Goal: Information Seeking & Learning: Compare options

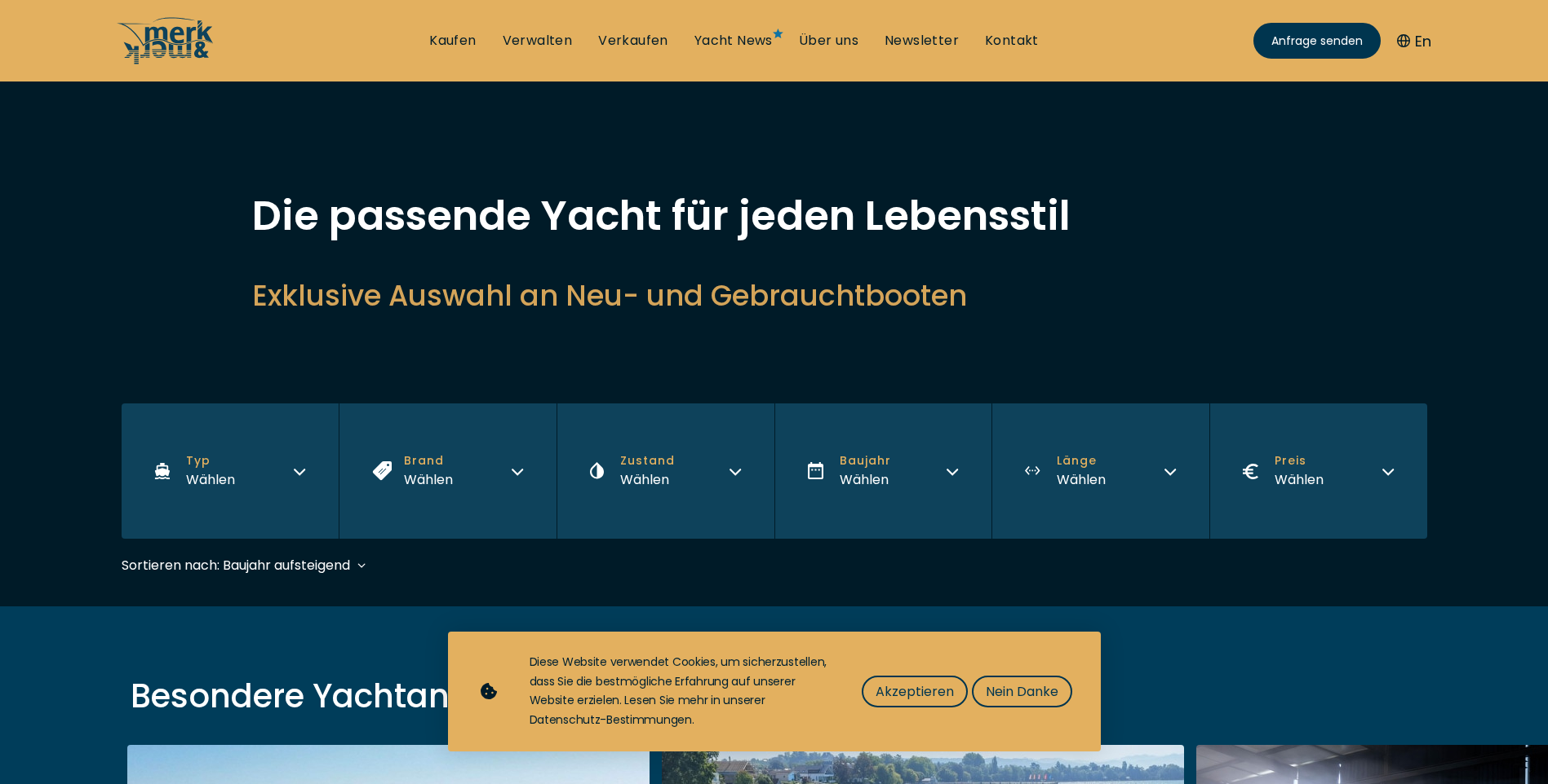
click at [286, 465] on button "Typ Wählen" at bounding box center [230, 471] width 218 height 135
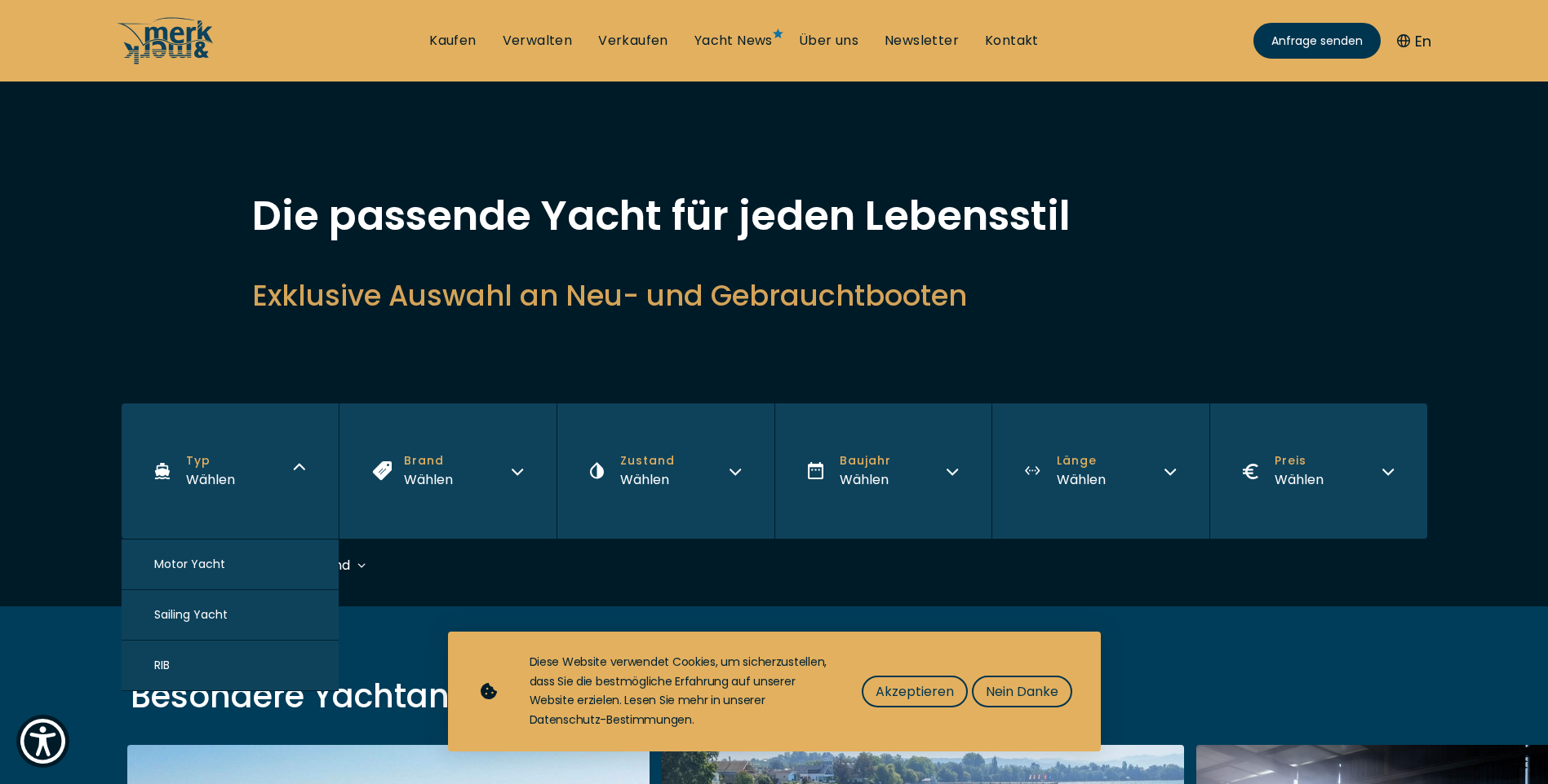
click at [238, 559] on button "Motor Yacht" at bounding box center [230, 565] width 218 height 51
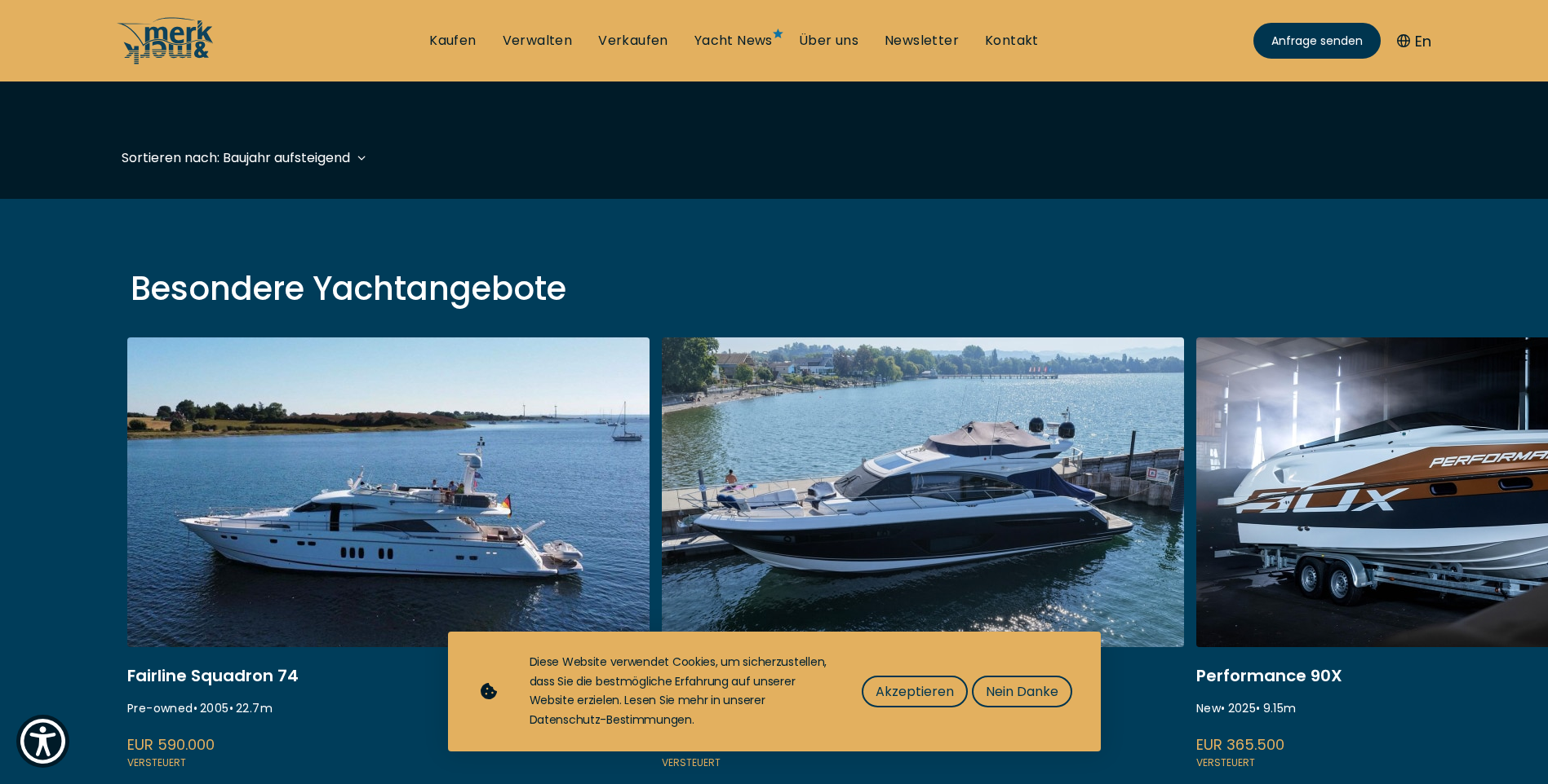
scroll to position [332, 0]
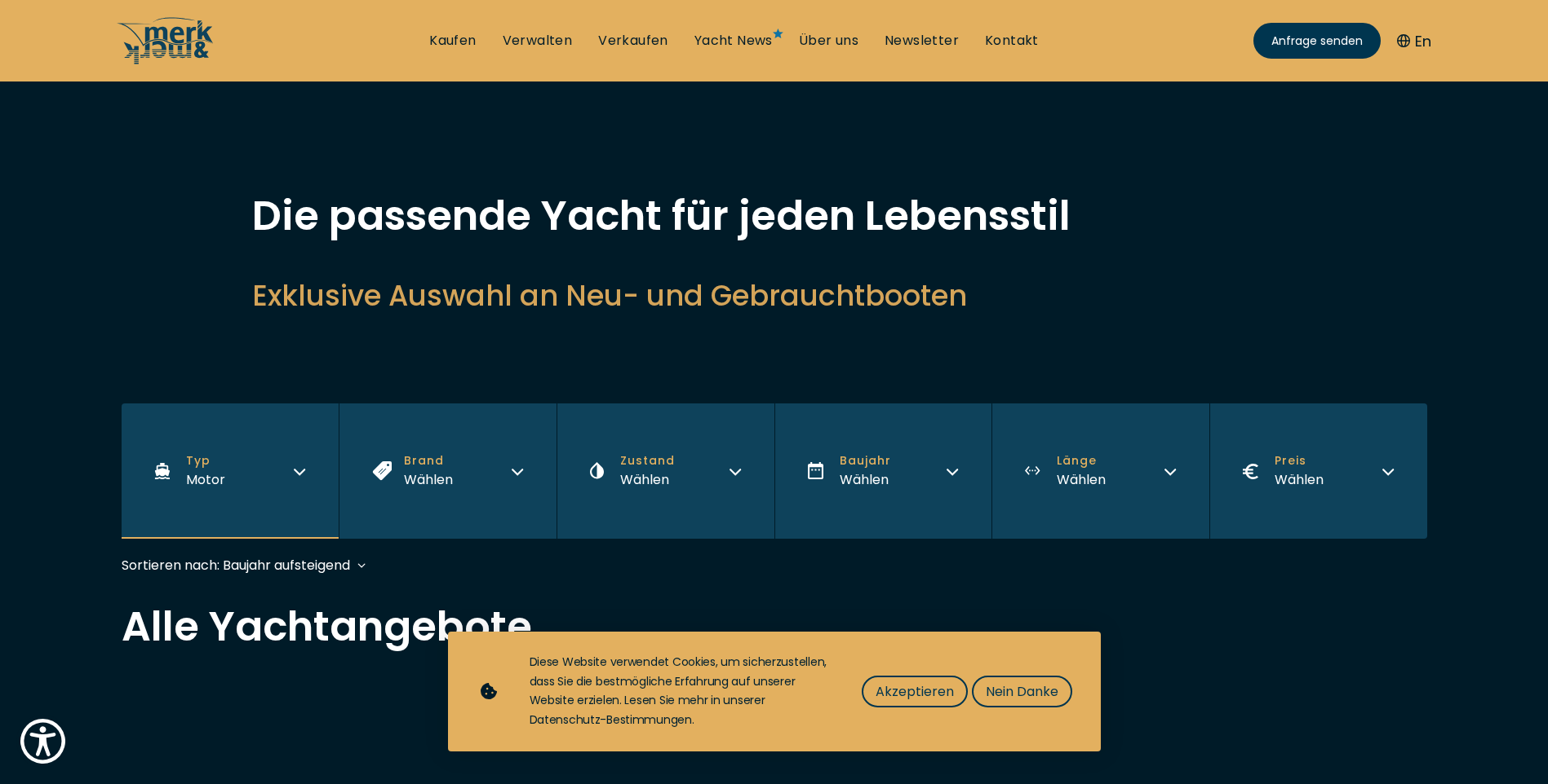
click at [475, 453] on button "Brand Wählen" at bounding box center [448, 471] width 218 height 135
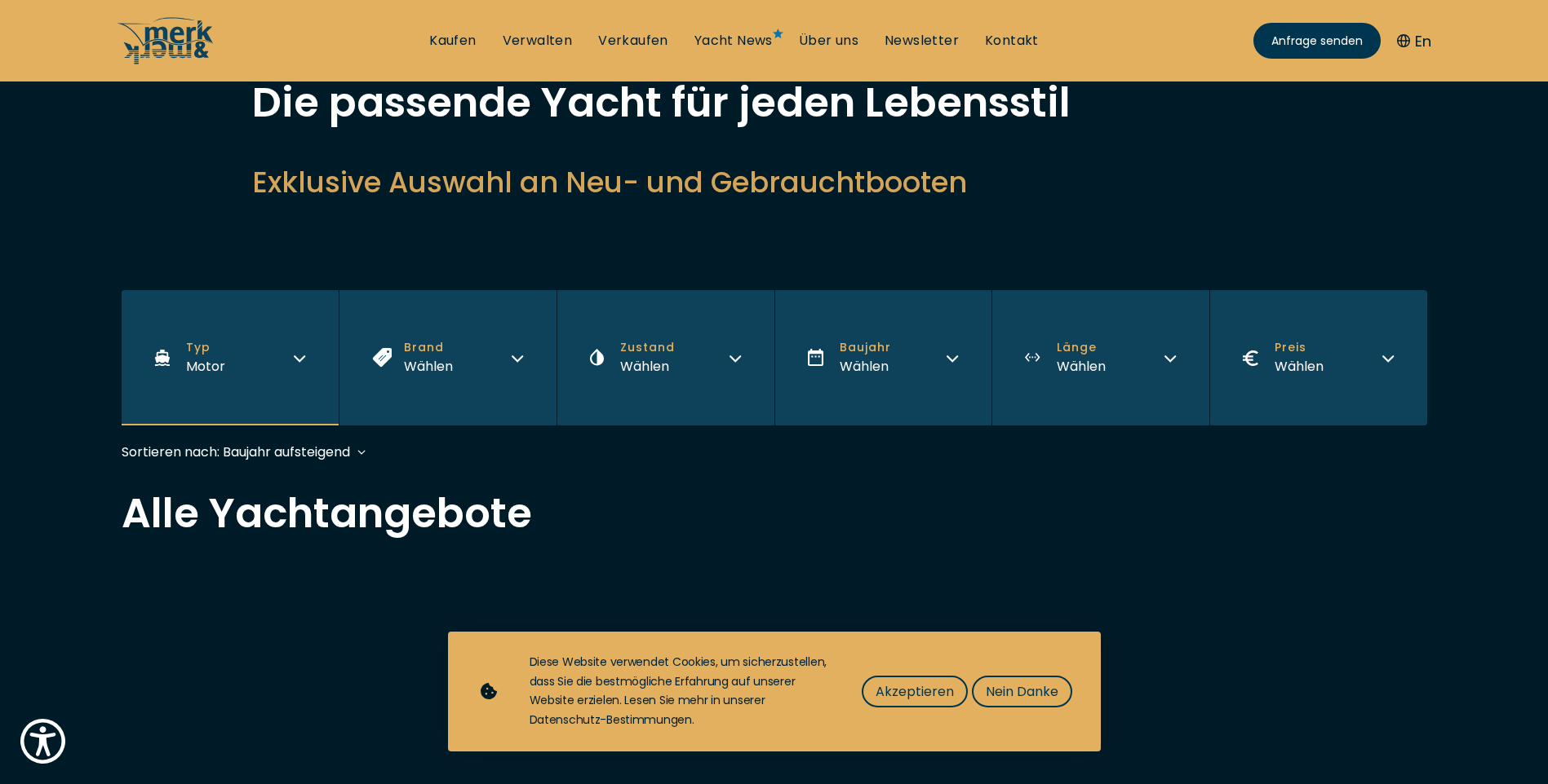
scroll to position [163, 0]
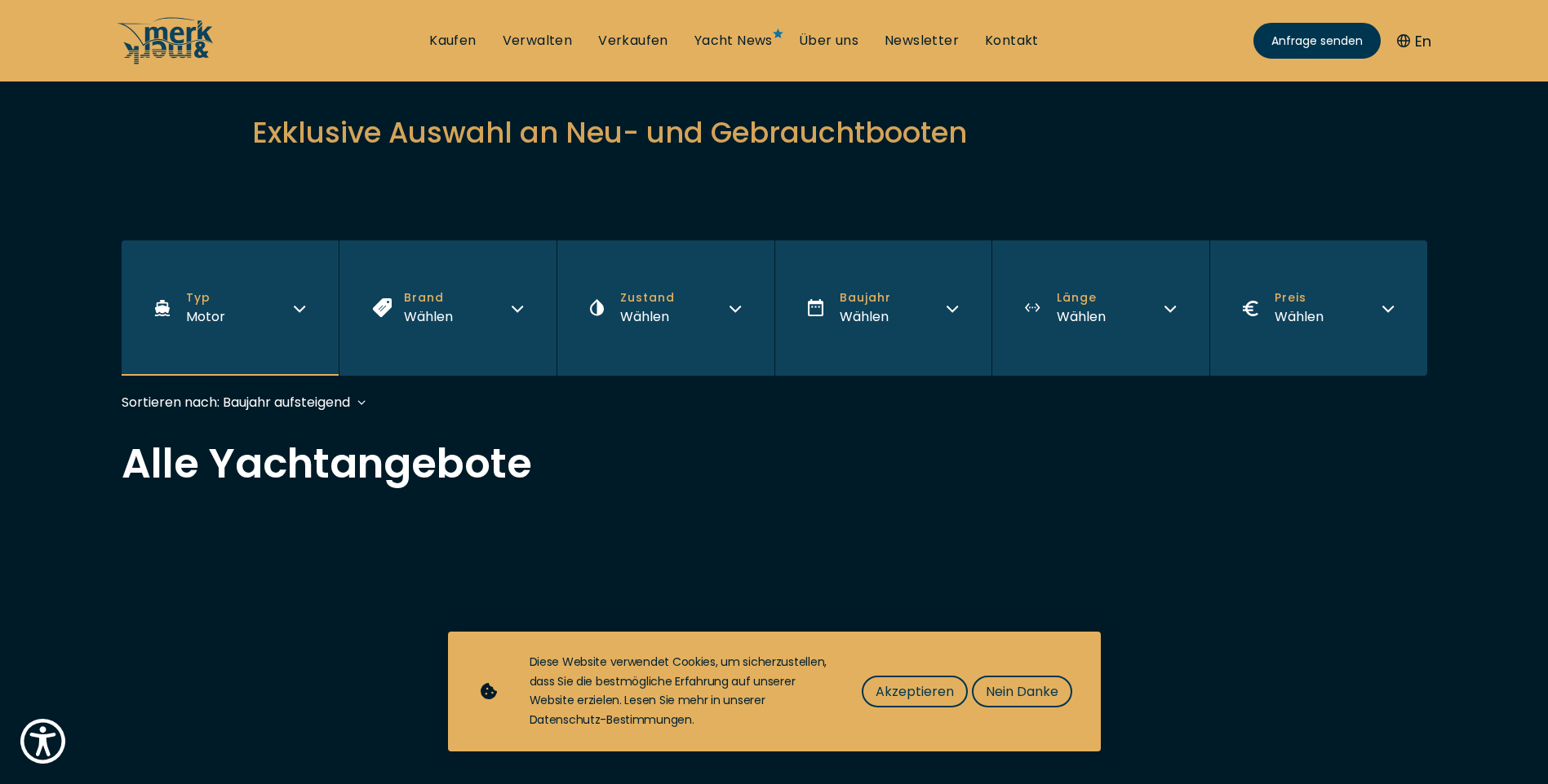
click at [493, 305] on button "Brand Wählen" at bounding box center [448, 308] width 218 height 135
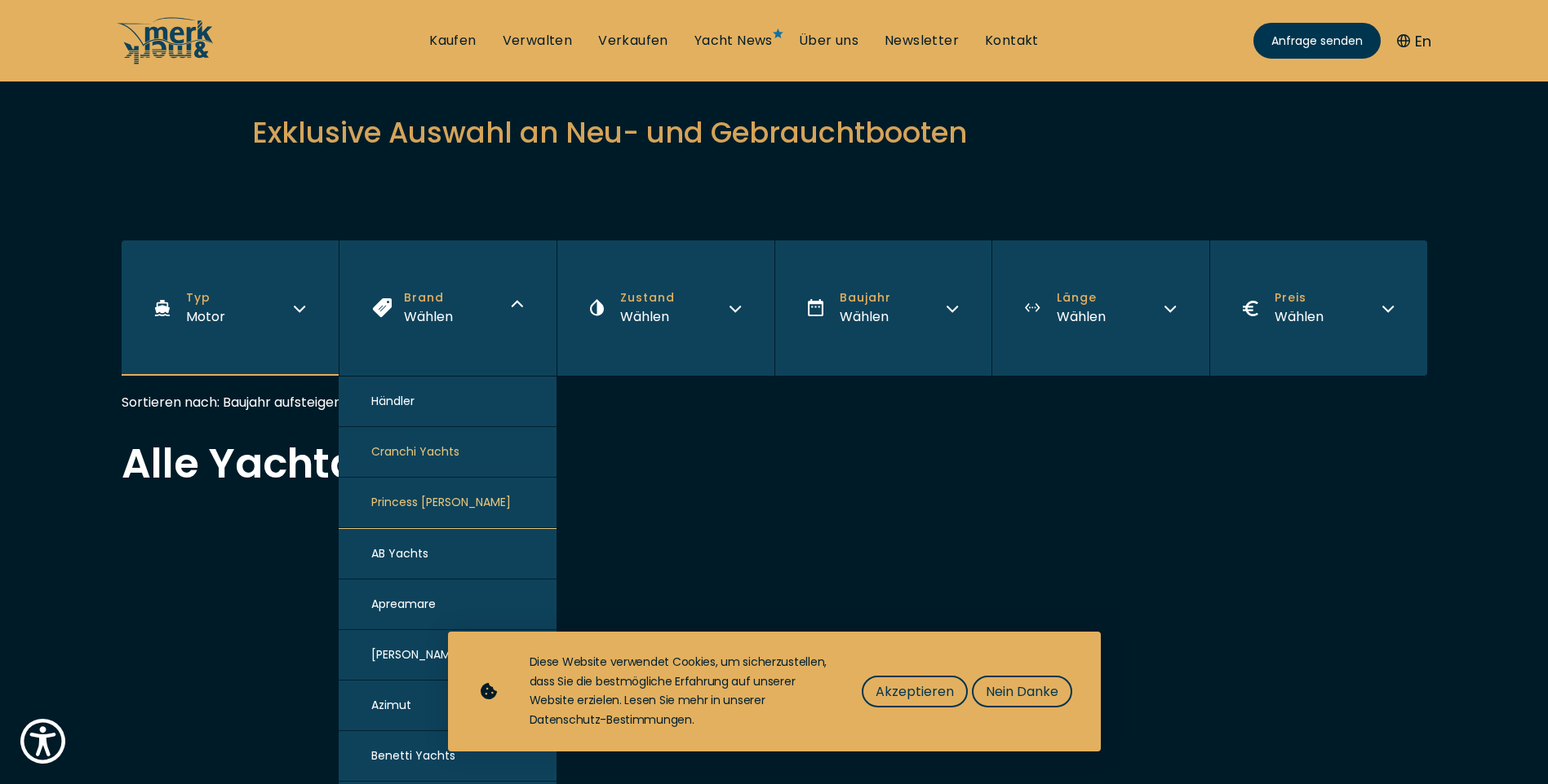
click at [644, 336] on button "Zustand Wählen" at bounding box center [666, 308] width 218 height 135
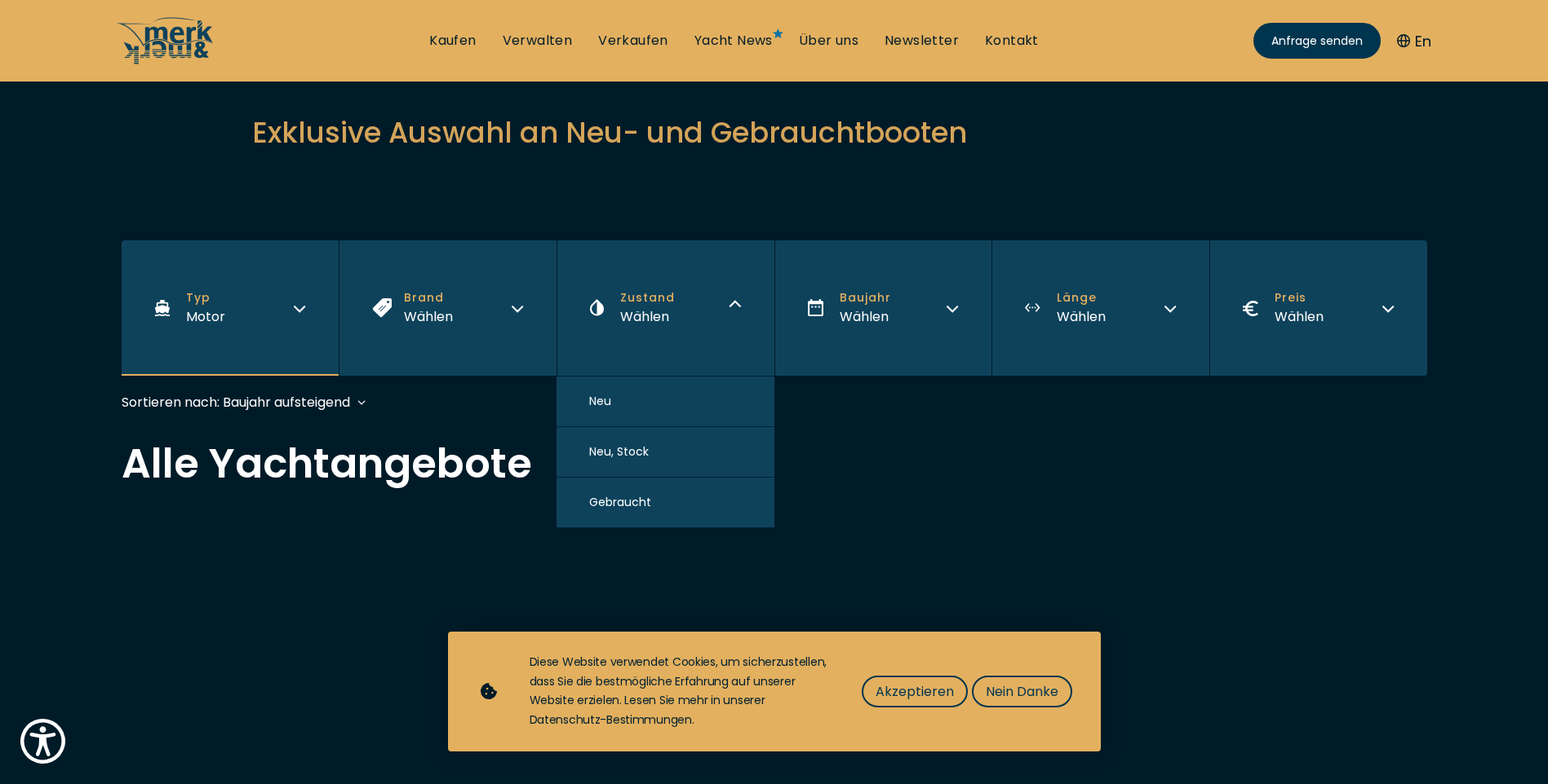
click at [620, 421] on button "Neu" at bounding box center [666, 402] width 218 height 51
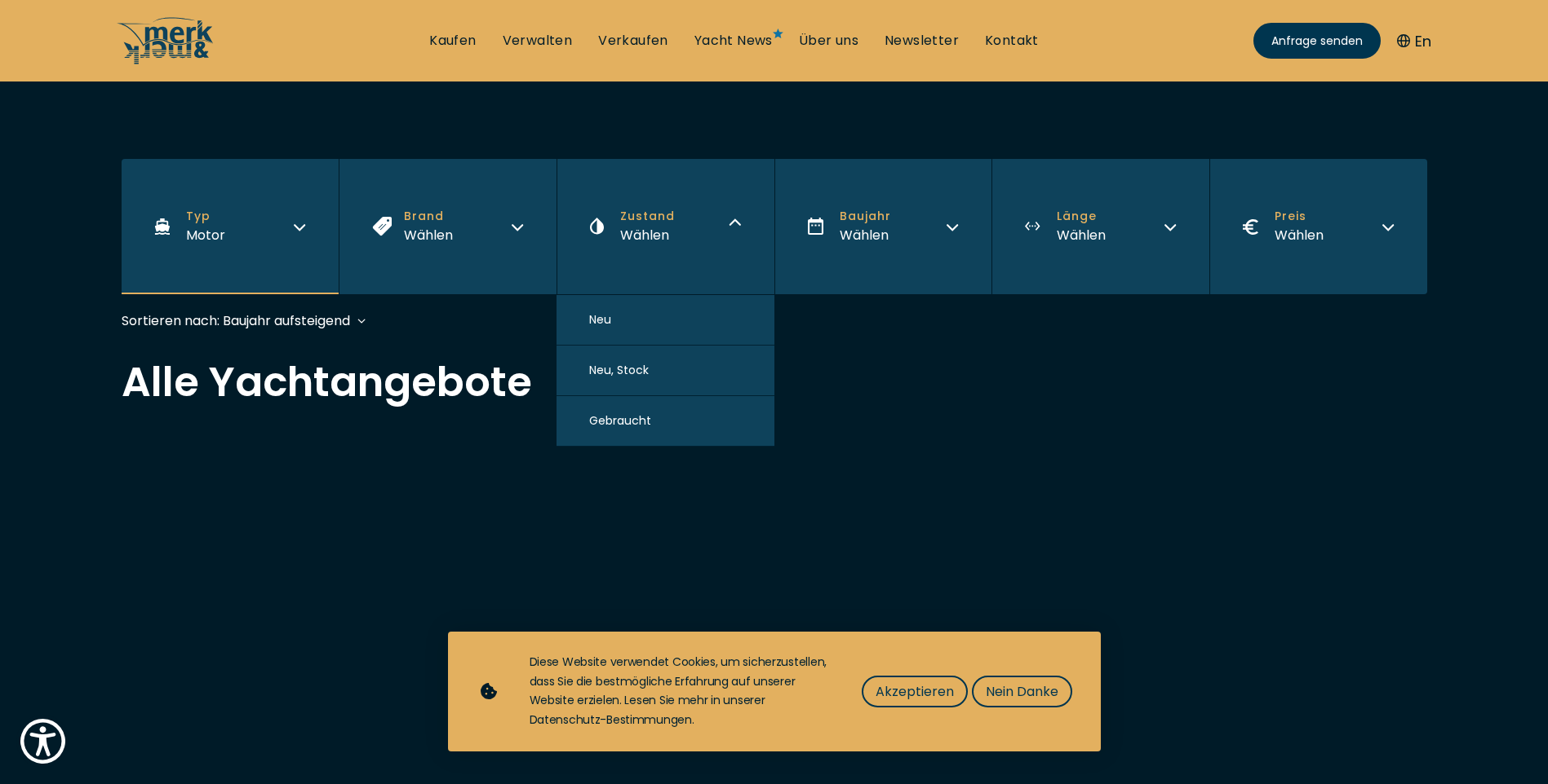
scroll to position [404, 0]
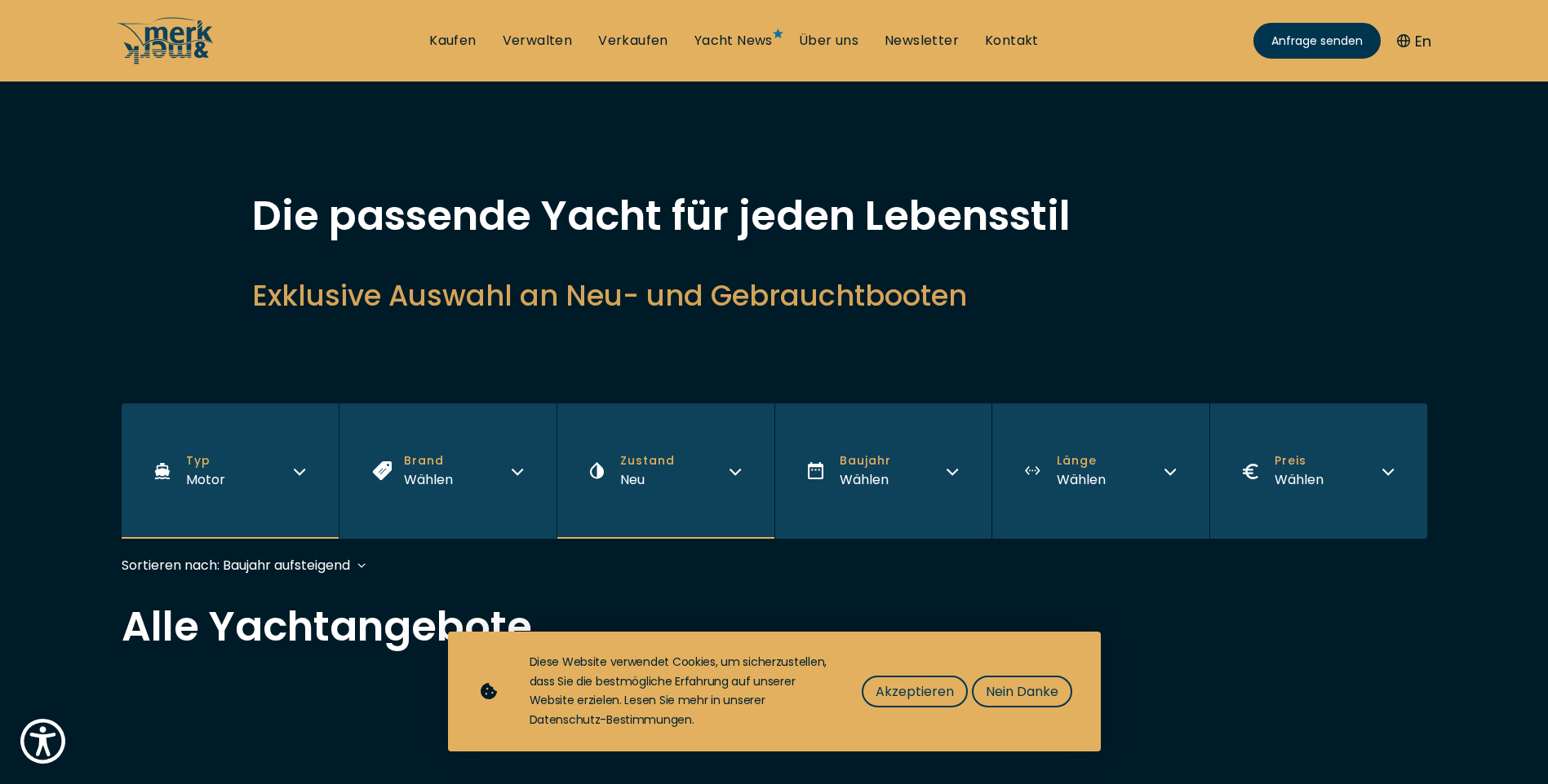
click at [867, 441] on button "Baujahr Wählen" at bounding box center [883, 471] width 218 height 135
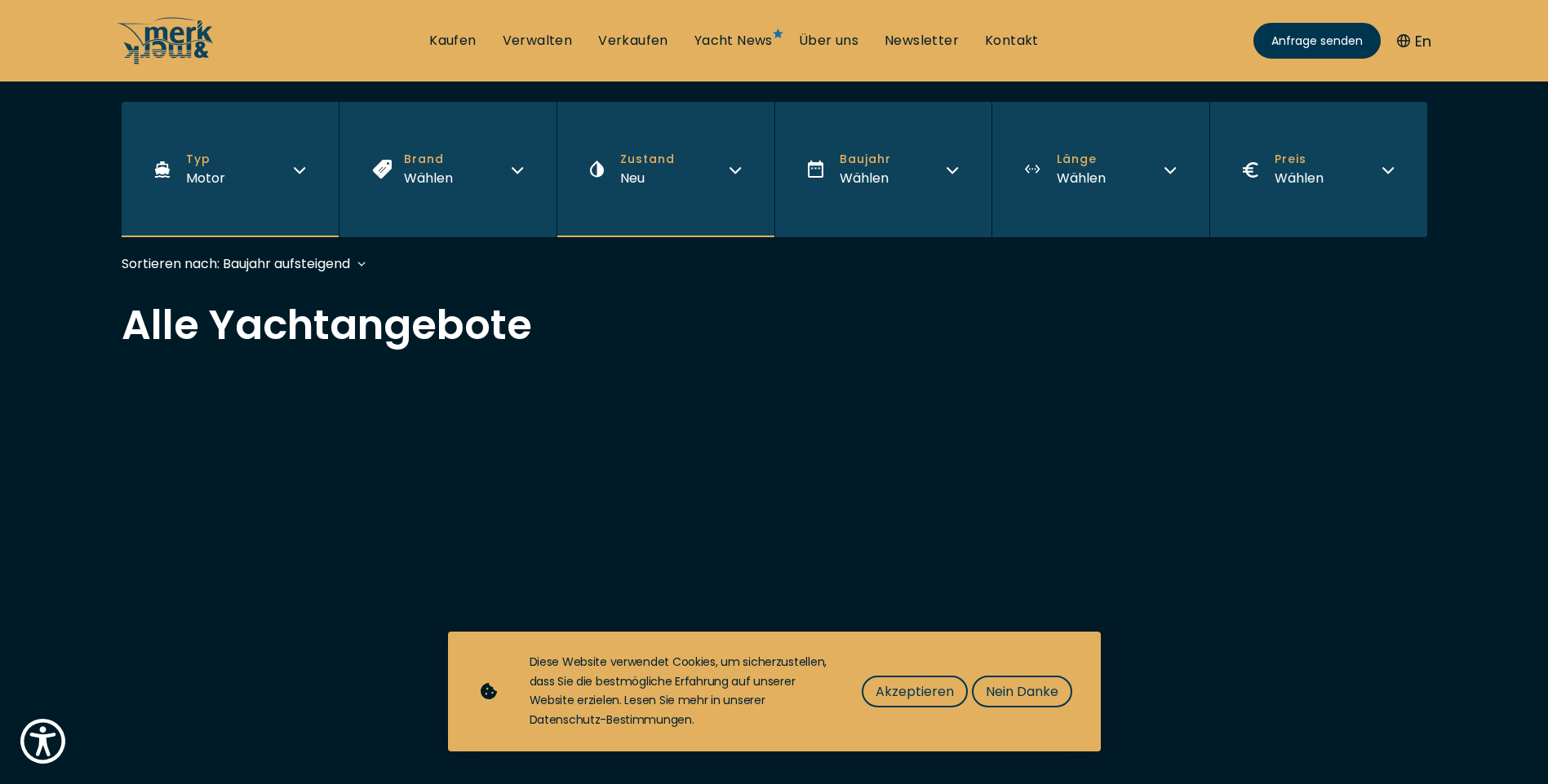
scroll to position [326, 0]
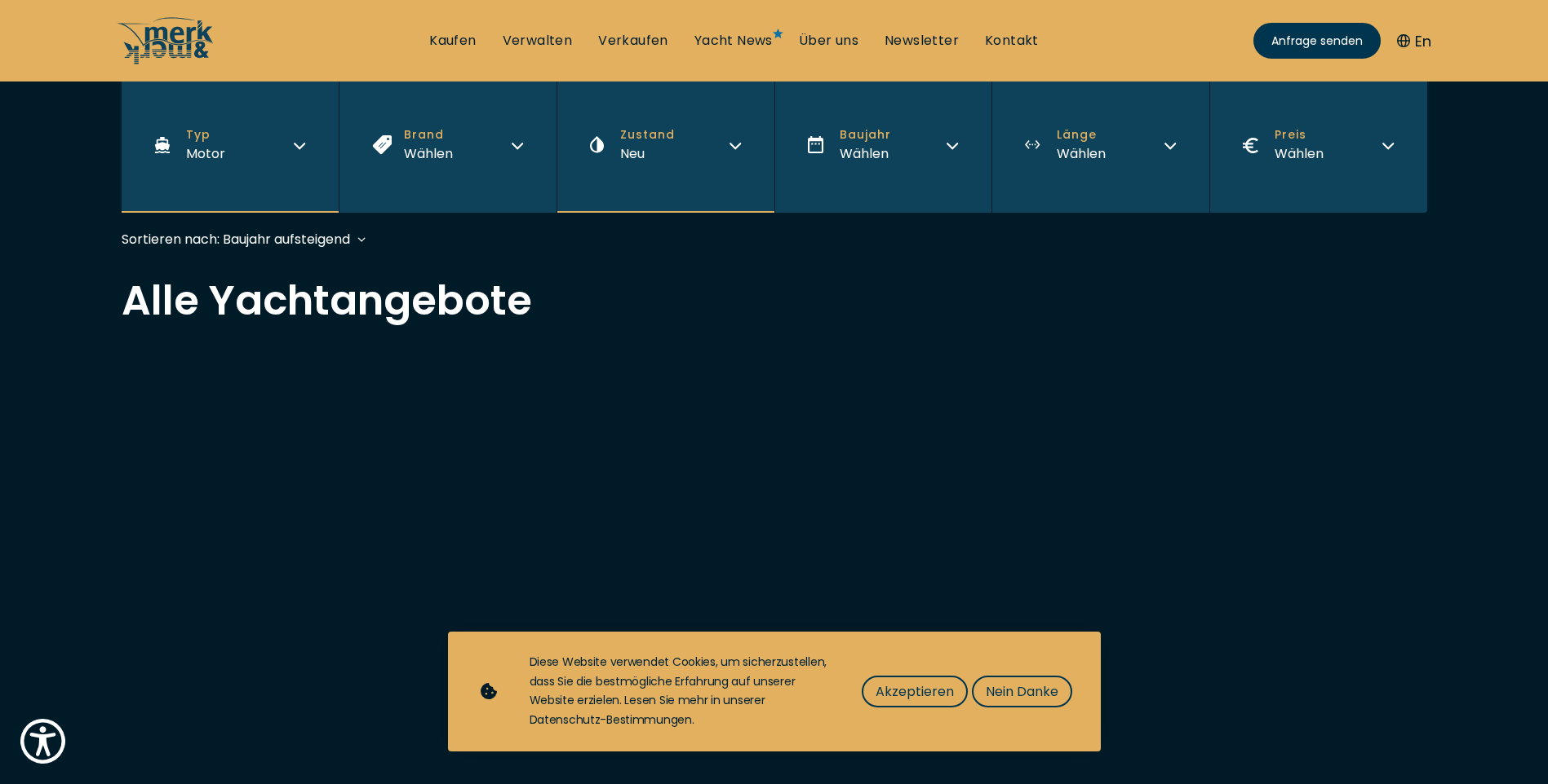
click at [867, 171] on button "Baujahr Wählen" at bounding box center [883, 145] width 218 height 135
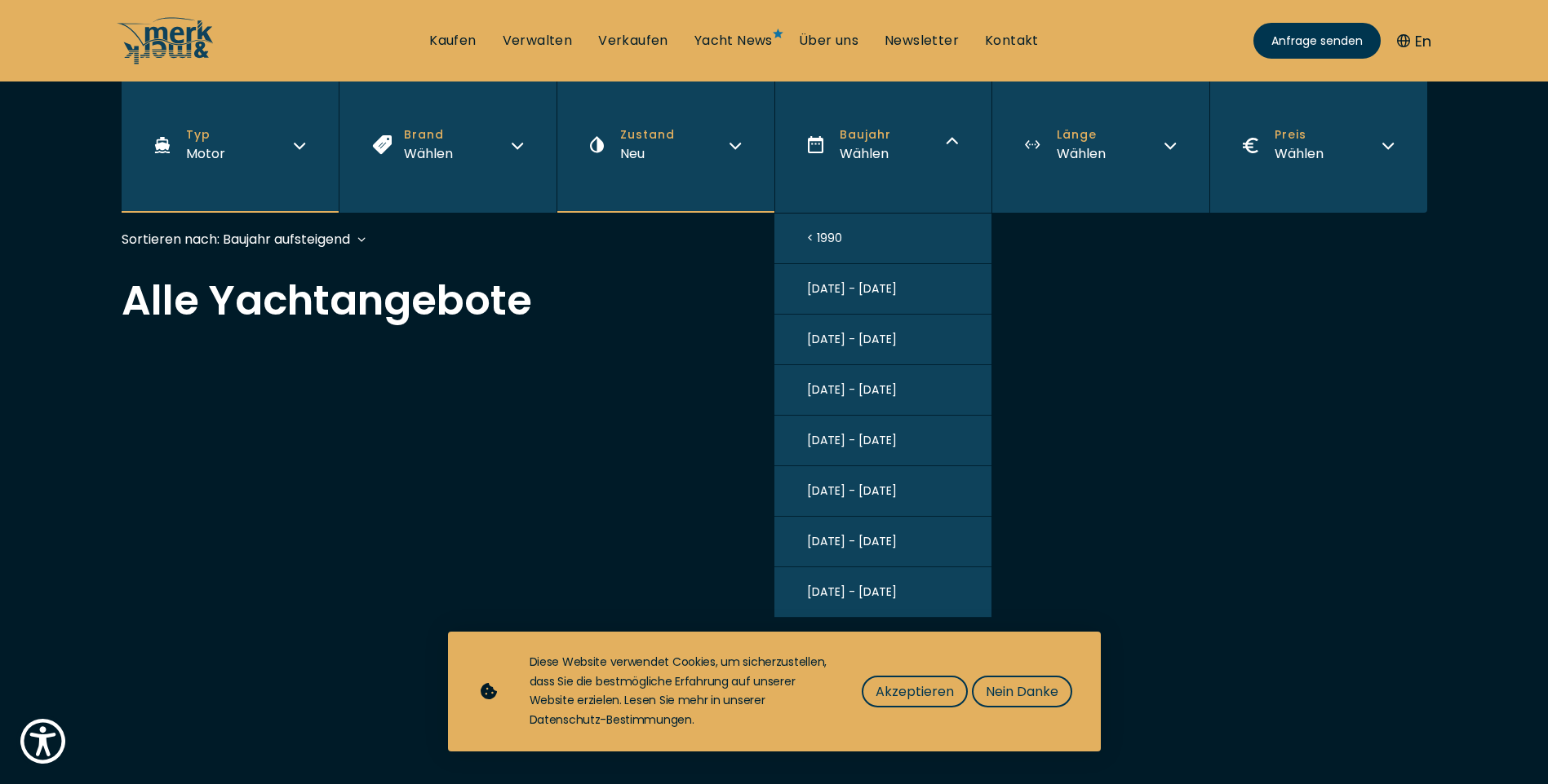
click at [909, 596] on button "[DATE] - [DATE]" at bounding box center [883, 593] width 218 height 51
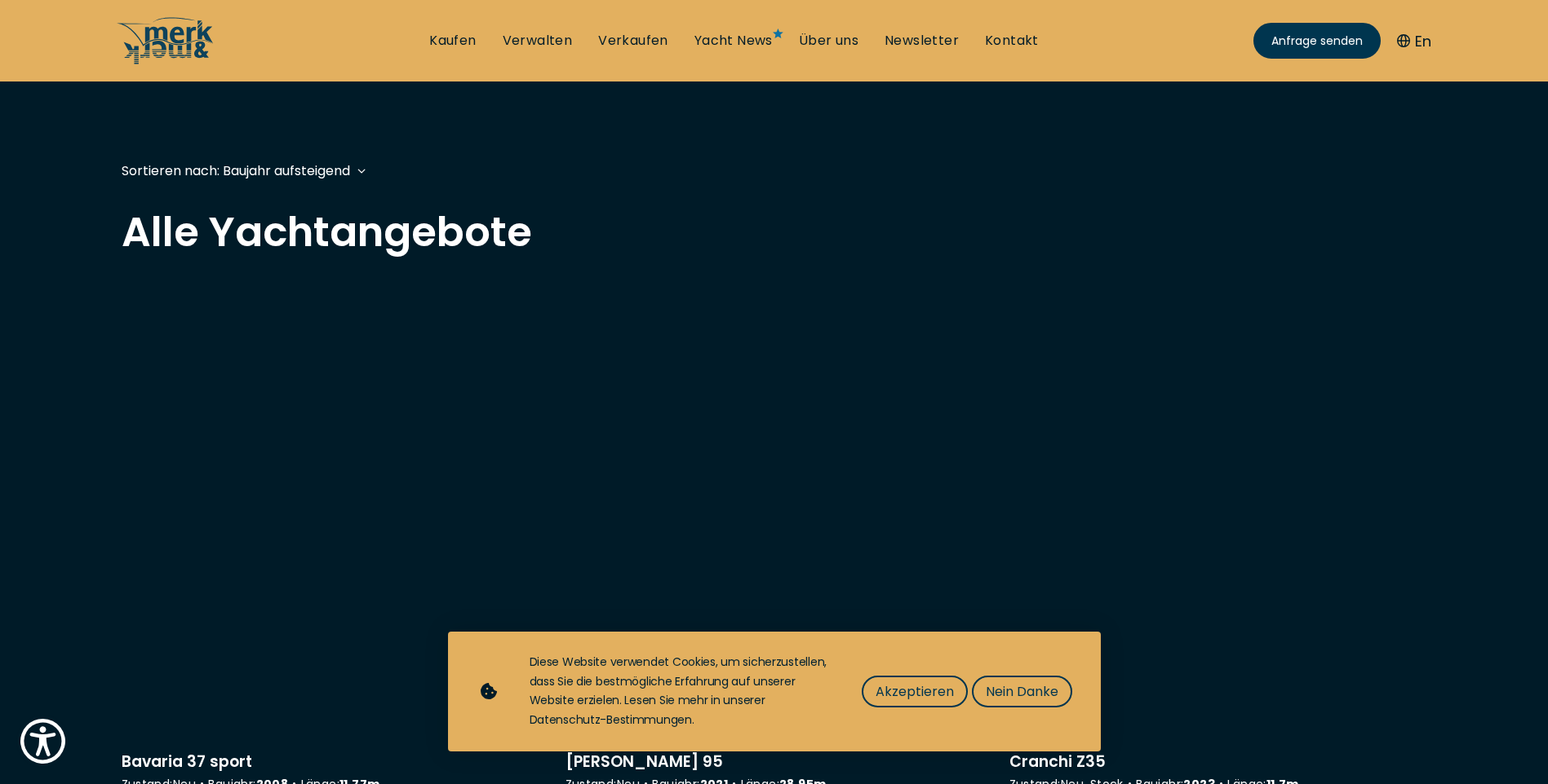
scroll to position [404, 0]
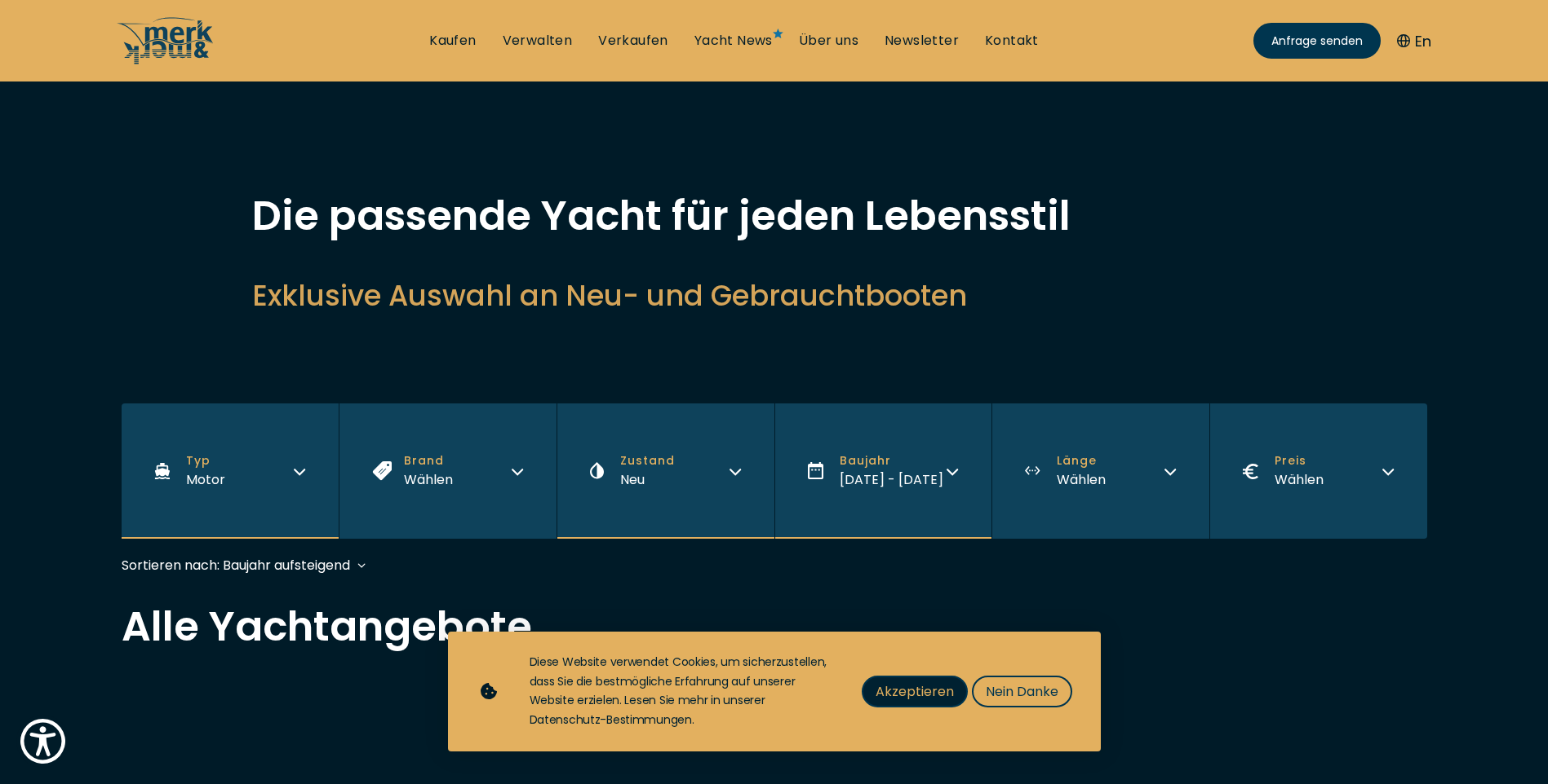
click at [922, 696] on span "Akzeptieren" at bounding box center [914, 692] width 79 height 20
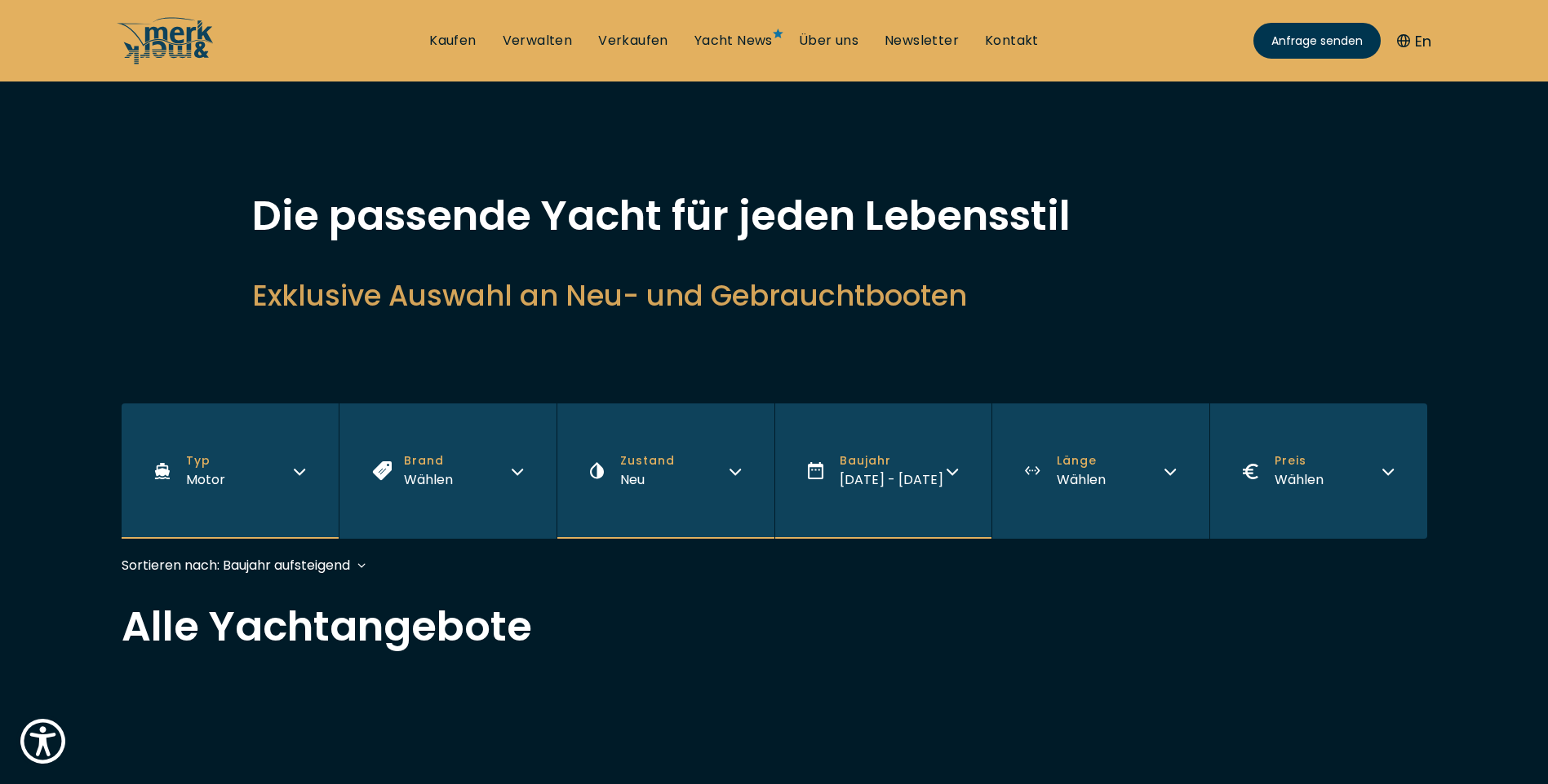
click at [1105, 476] on div "Wählen" at bounding box center [1081, 480] width 49 height 20
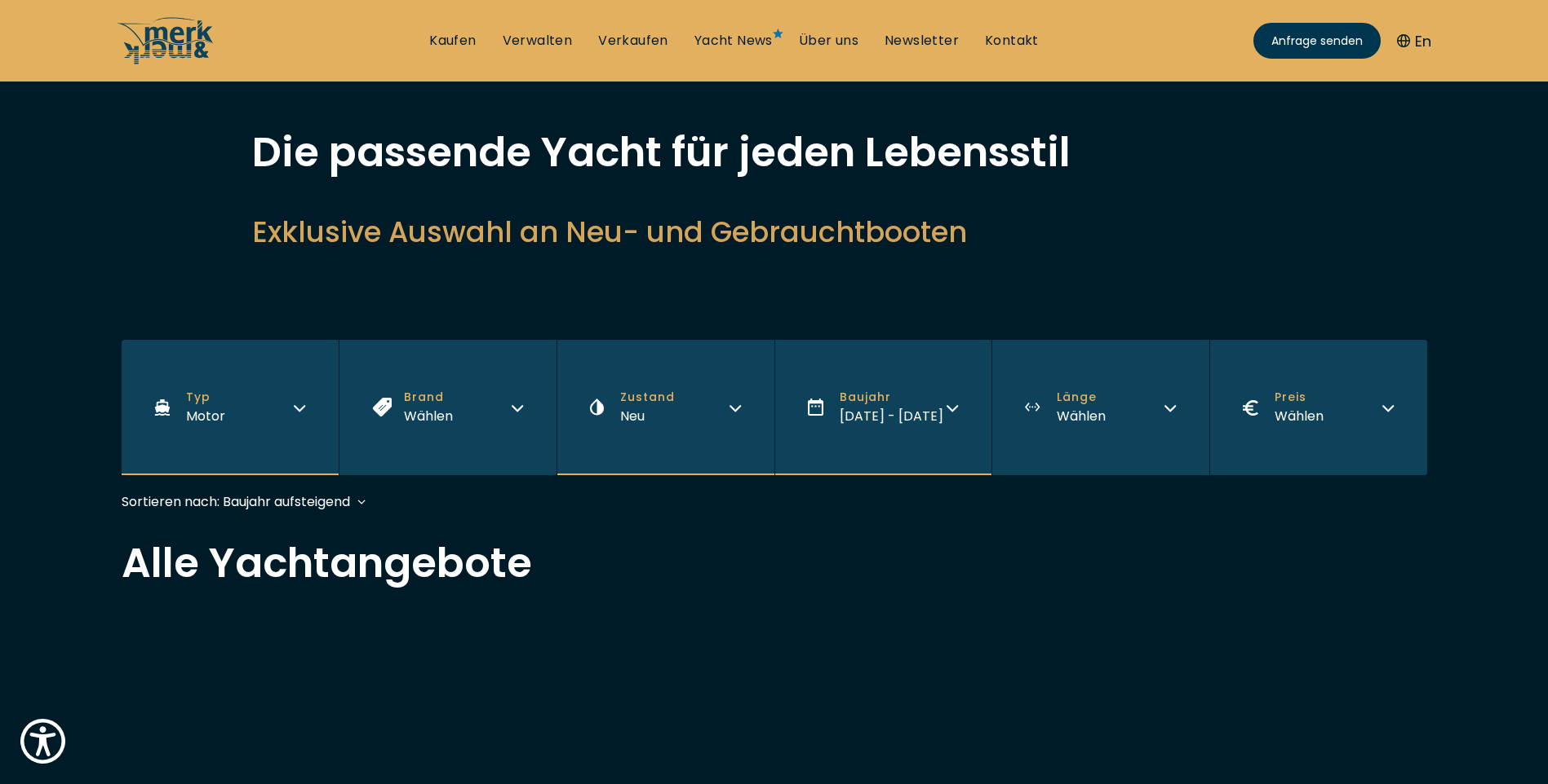
scroll to position [163, 0]
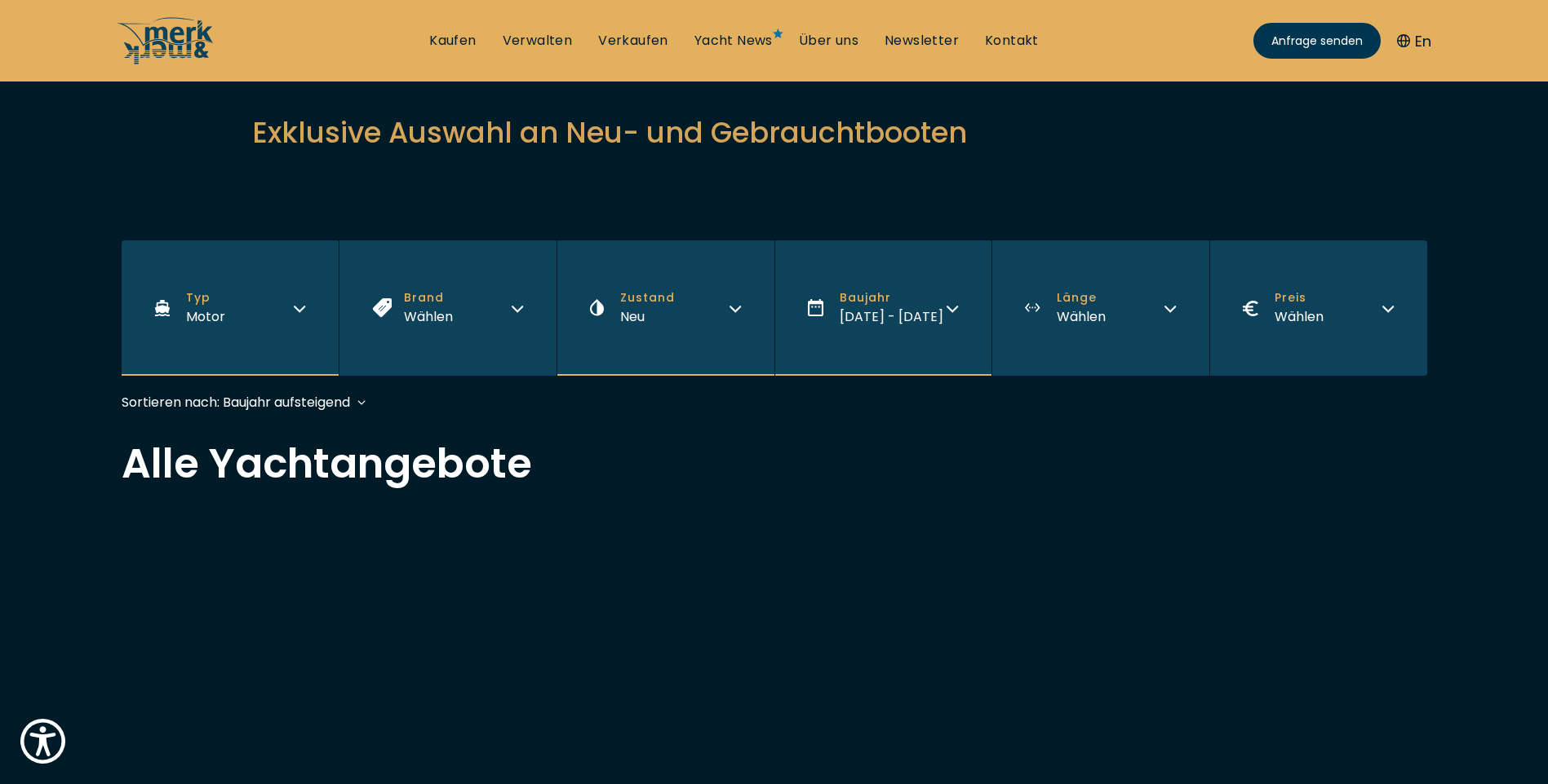
click at [1086, 337] on button "Länge Wählen" at bounding box center [1100, 308] width 218 height 135
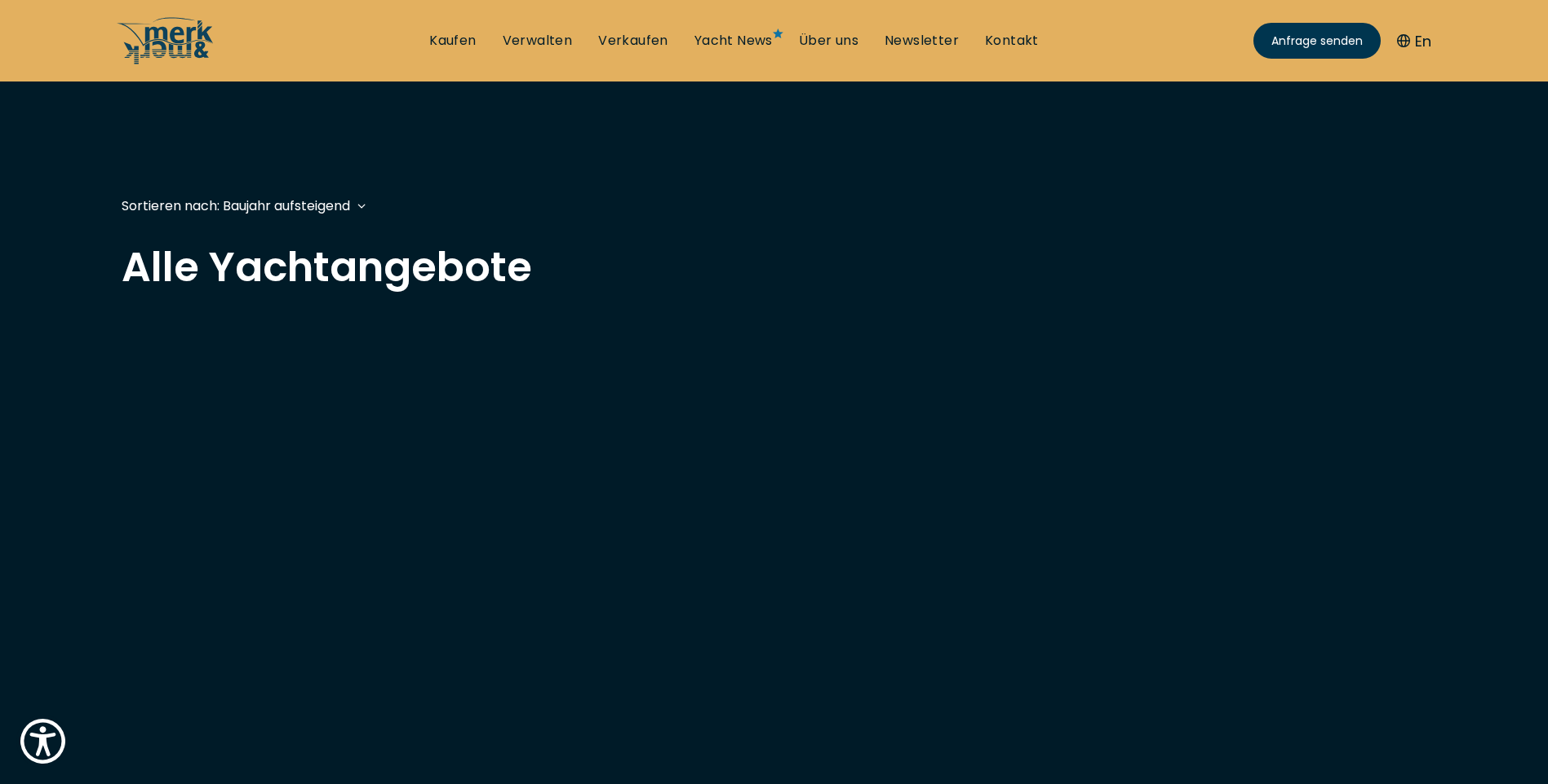
scroll to position [326, 0]
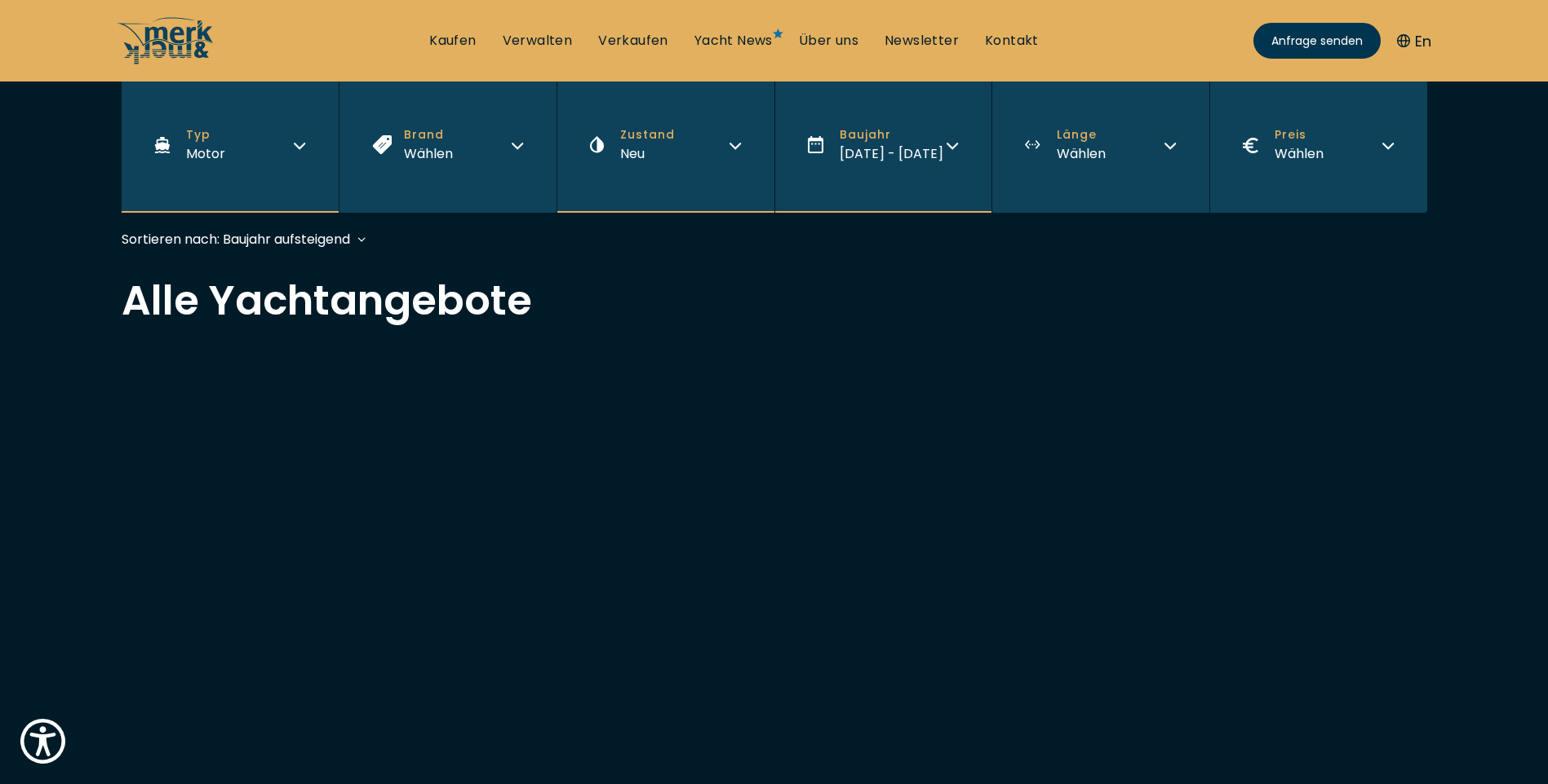
click at [1094, 220] on div "Filters Typ Motor Brand Wählen Zustand Neu Baujahr [DATE] - [DATE] Länge Wählen…" at bounding box center [774, 172] width 1305 height 188
click at [1091, 188] on button "Länge Wählen" at bounding box center [1100, 145] width 218 height 135
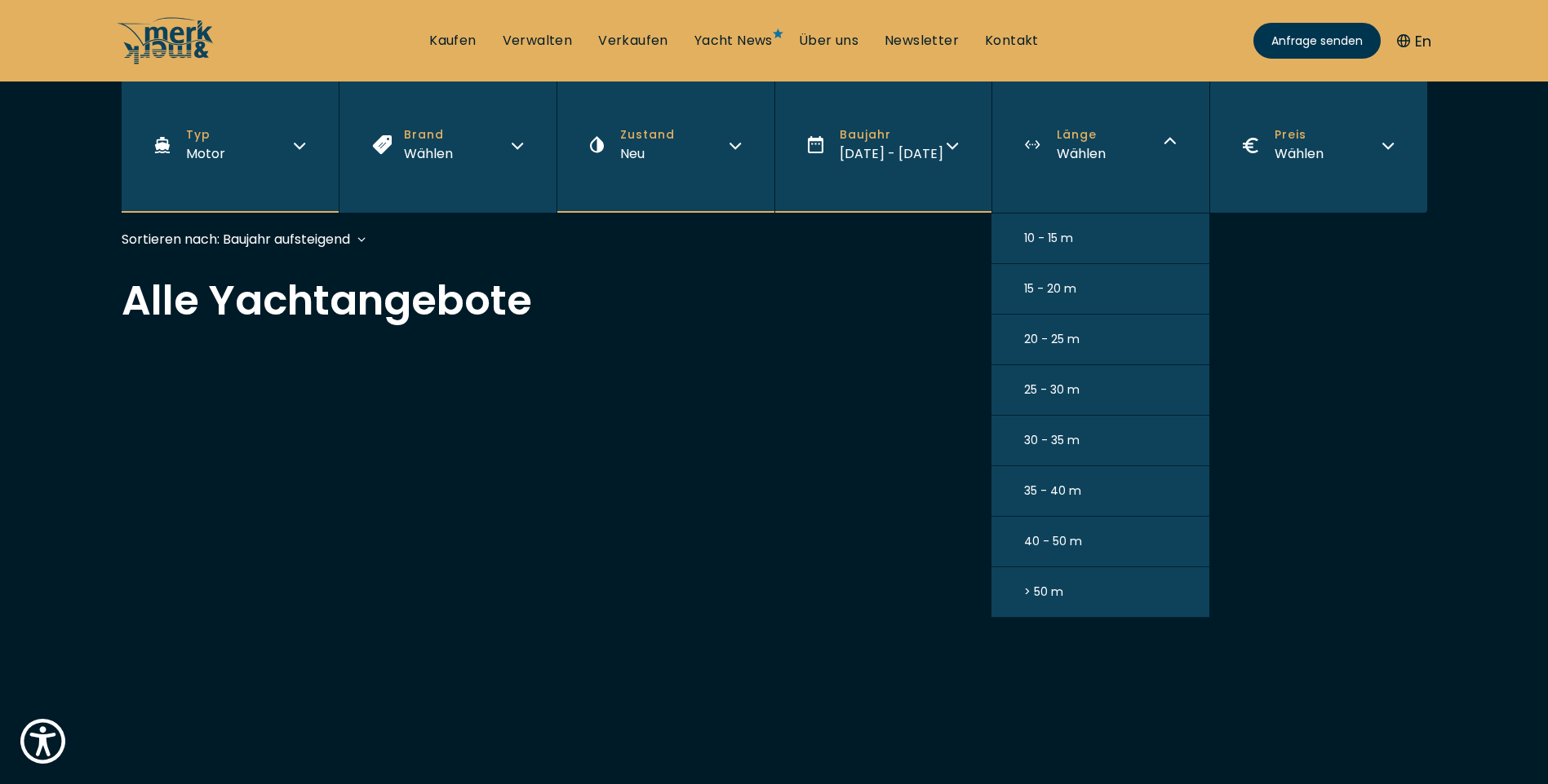
click at [1084, 607] on button "> 50 m" at bounding box center [1100, 593] width 218 height 51
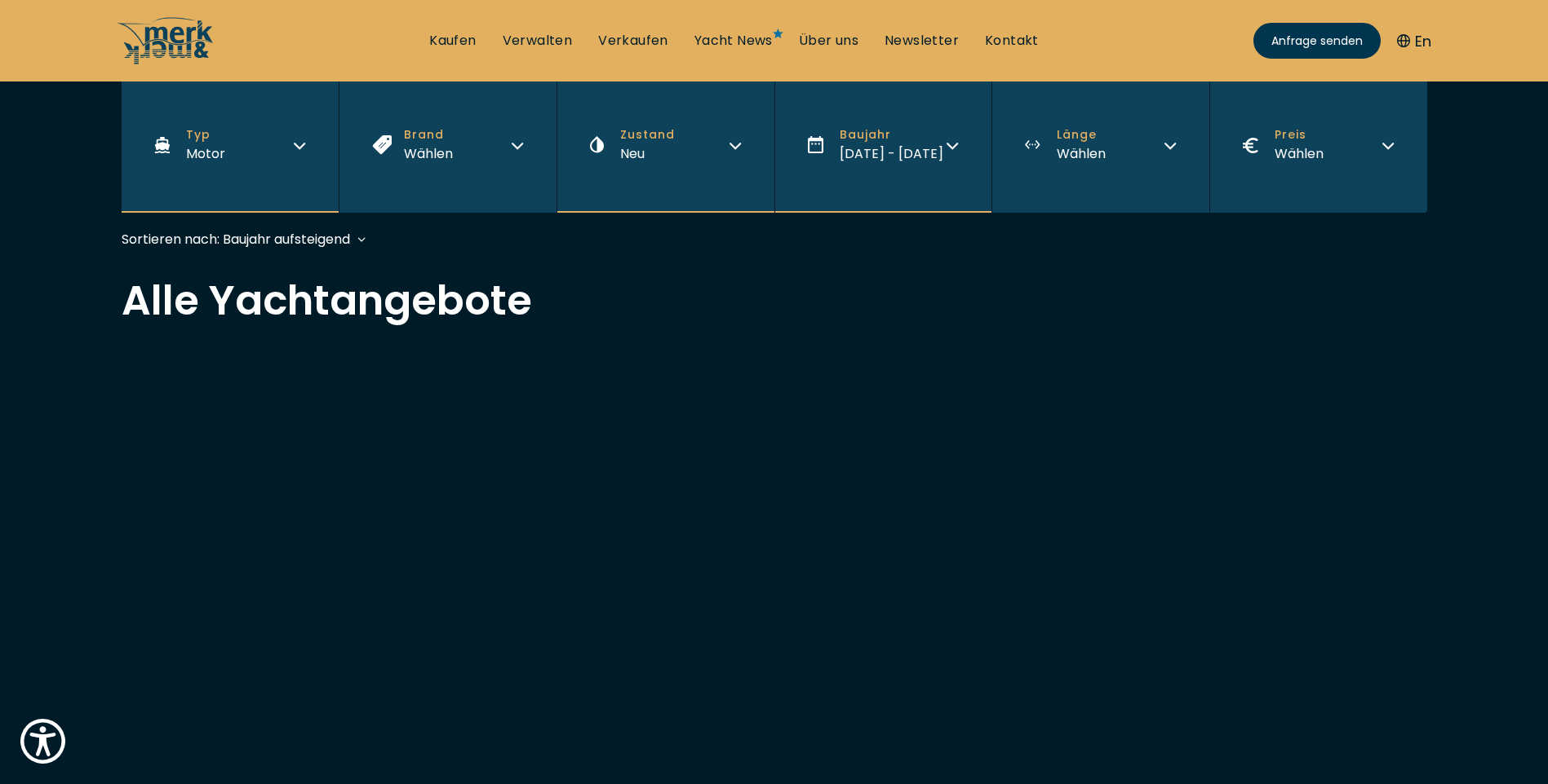
scroll to position [404, 0]
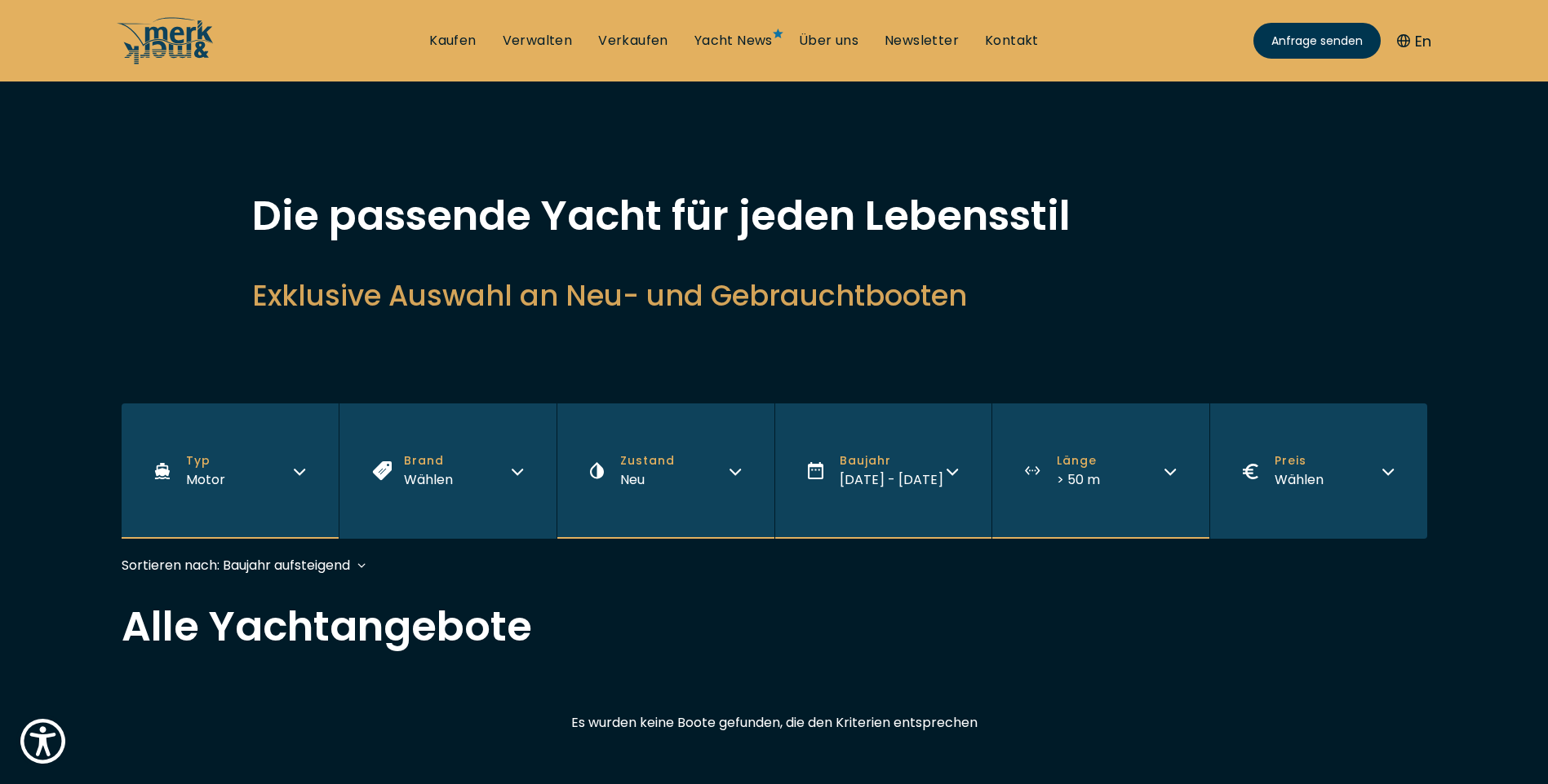
click at [1375, 491] on button "Preis Wählen" at bounding box center [1319, 471] width 218 height 135
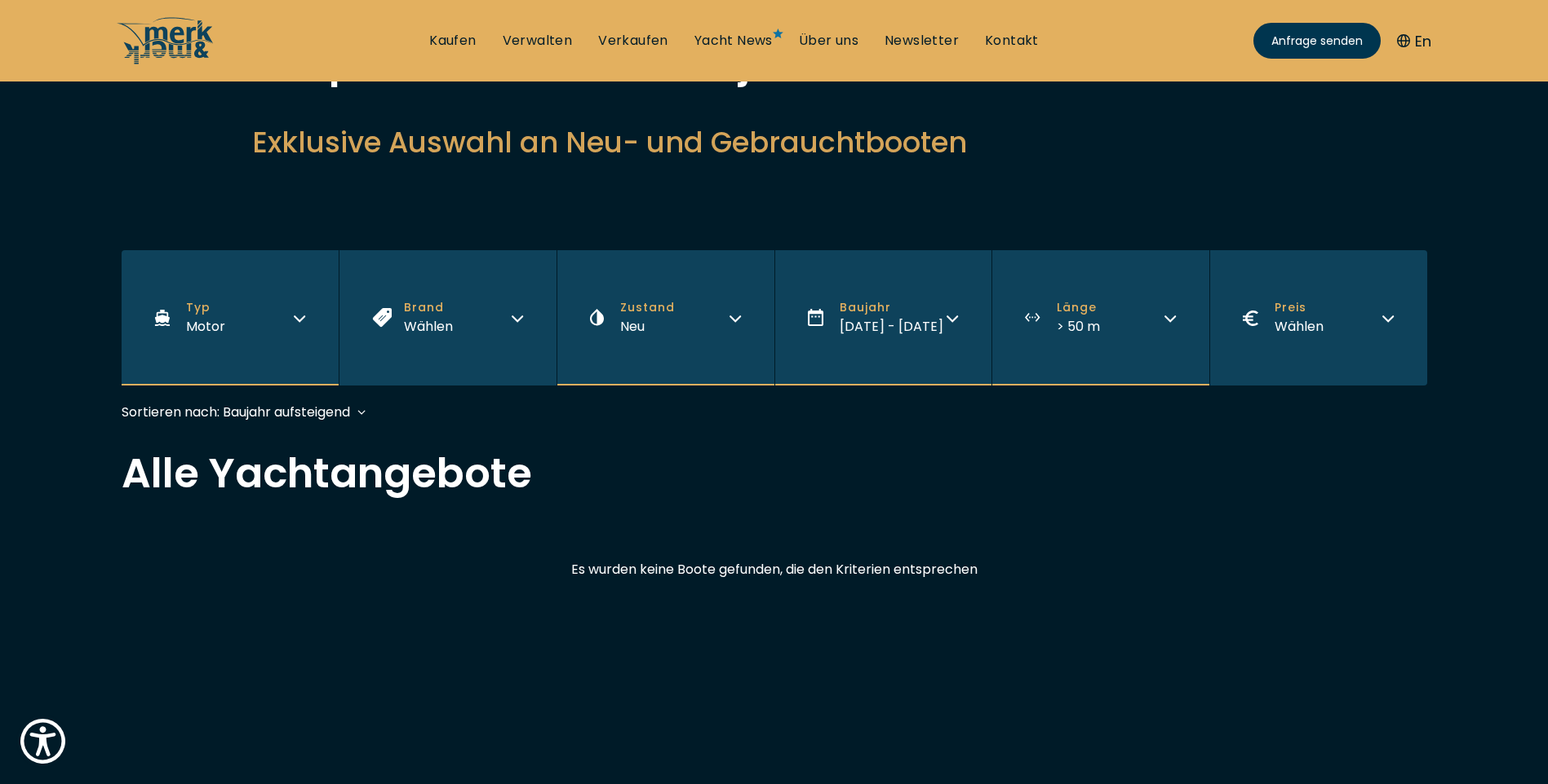
scroll to position [163, 0]
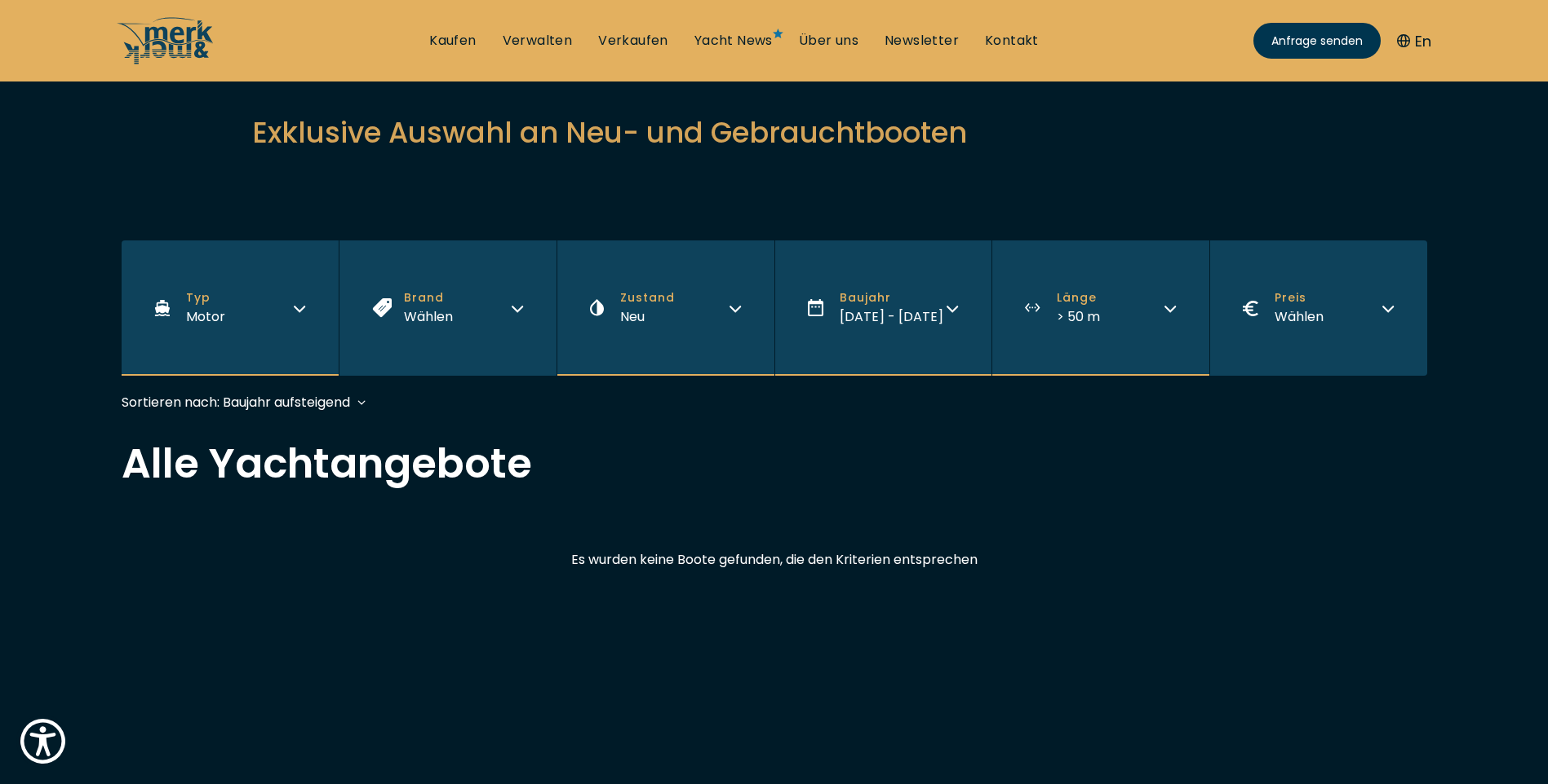
click at [1298, 334] on button "Preis Wählen" at bounding box center [1319, 308] width 218 height 135
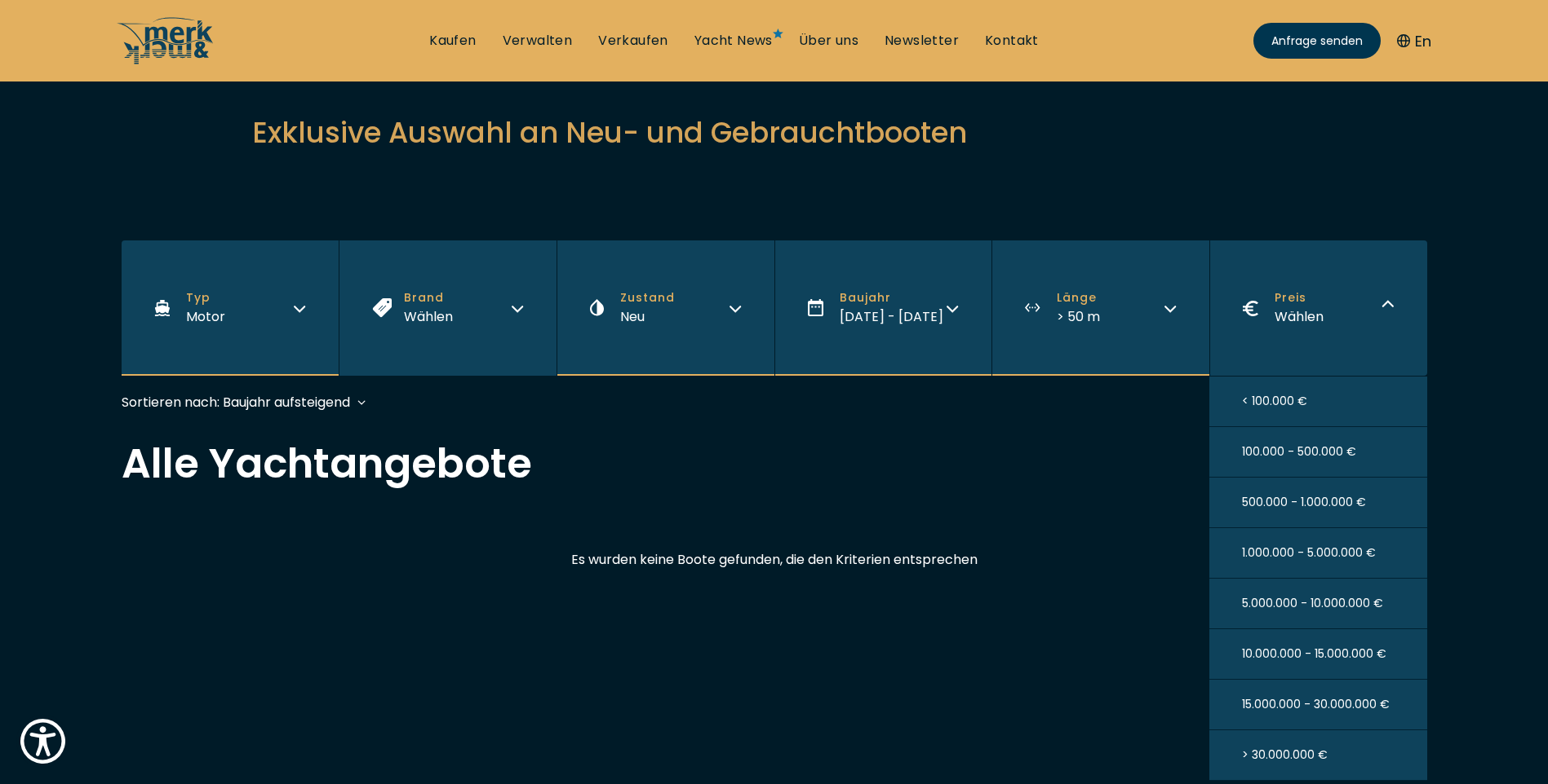
click at [1298, 760] on span "> 30.000.000 €" at bounding box center [1284, 755] width 86 height 17
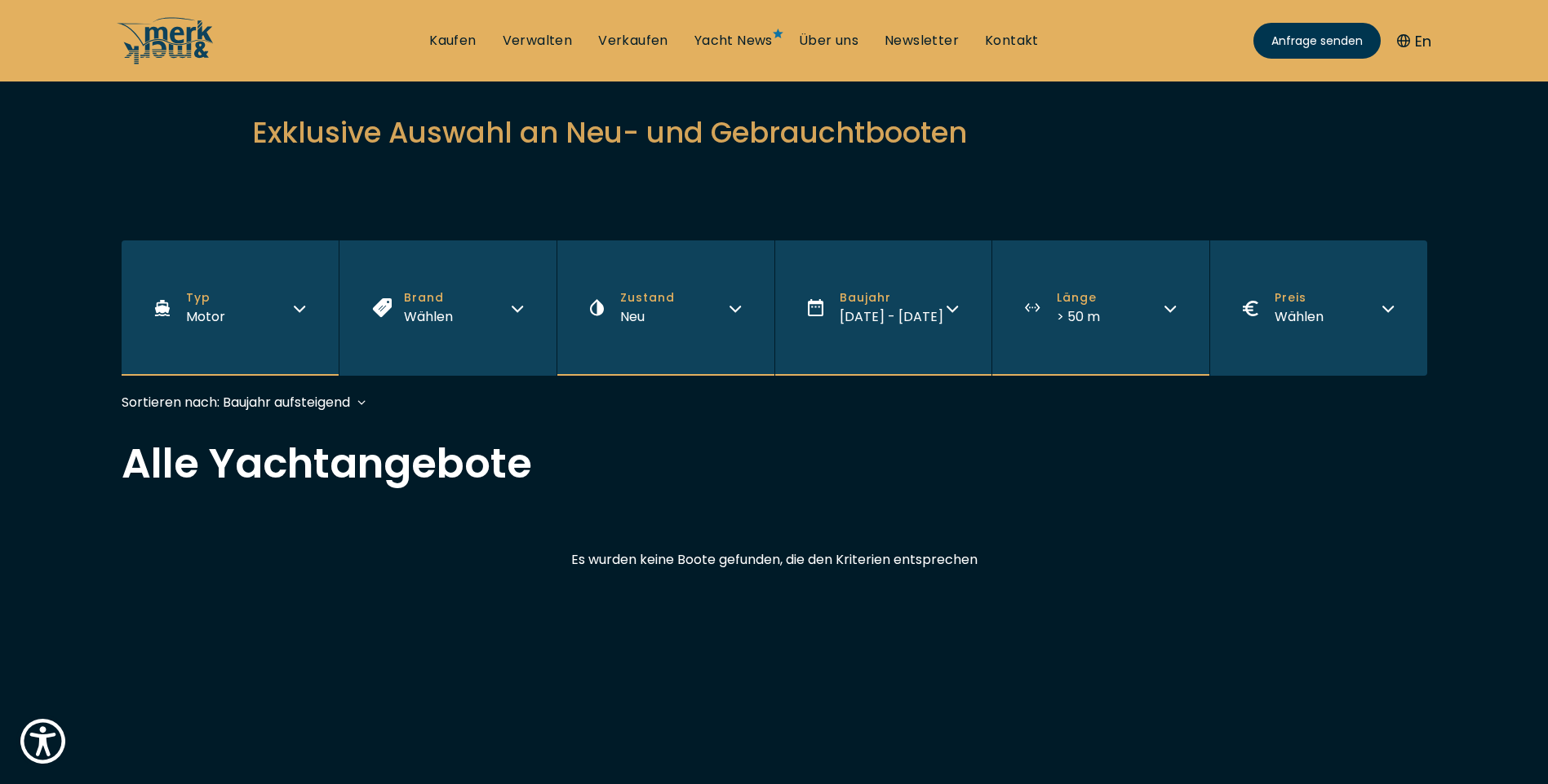
scroll to position [374, 0]
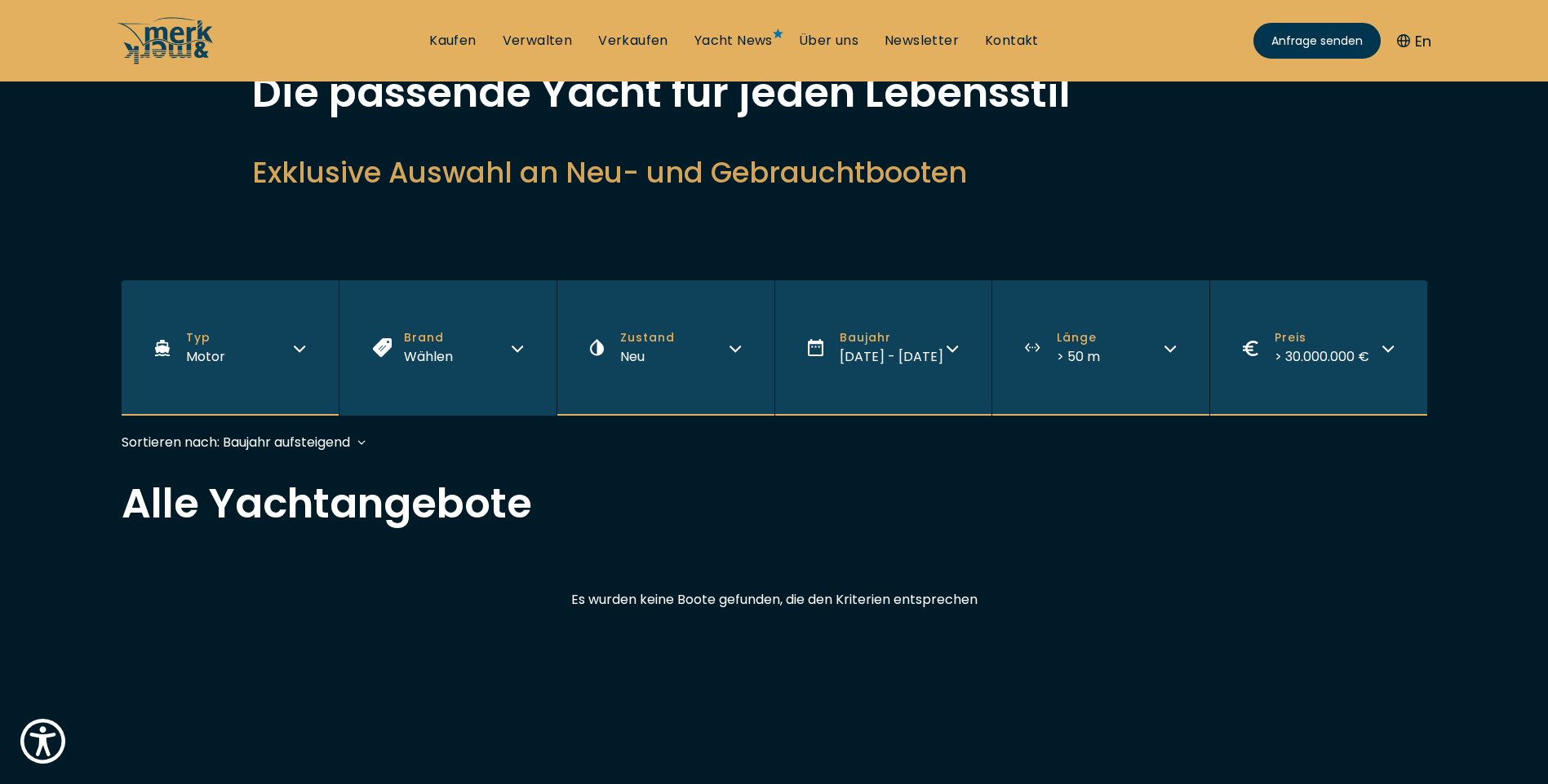
scroll to position [326, 0]
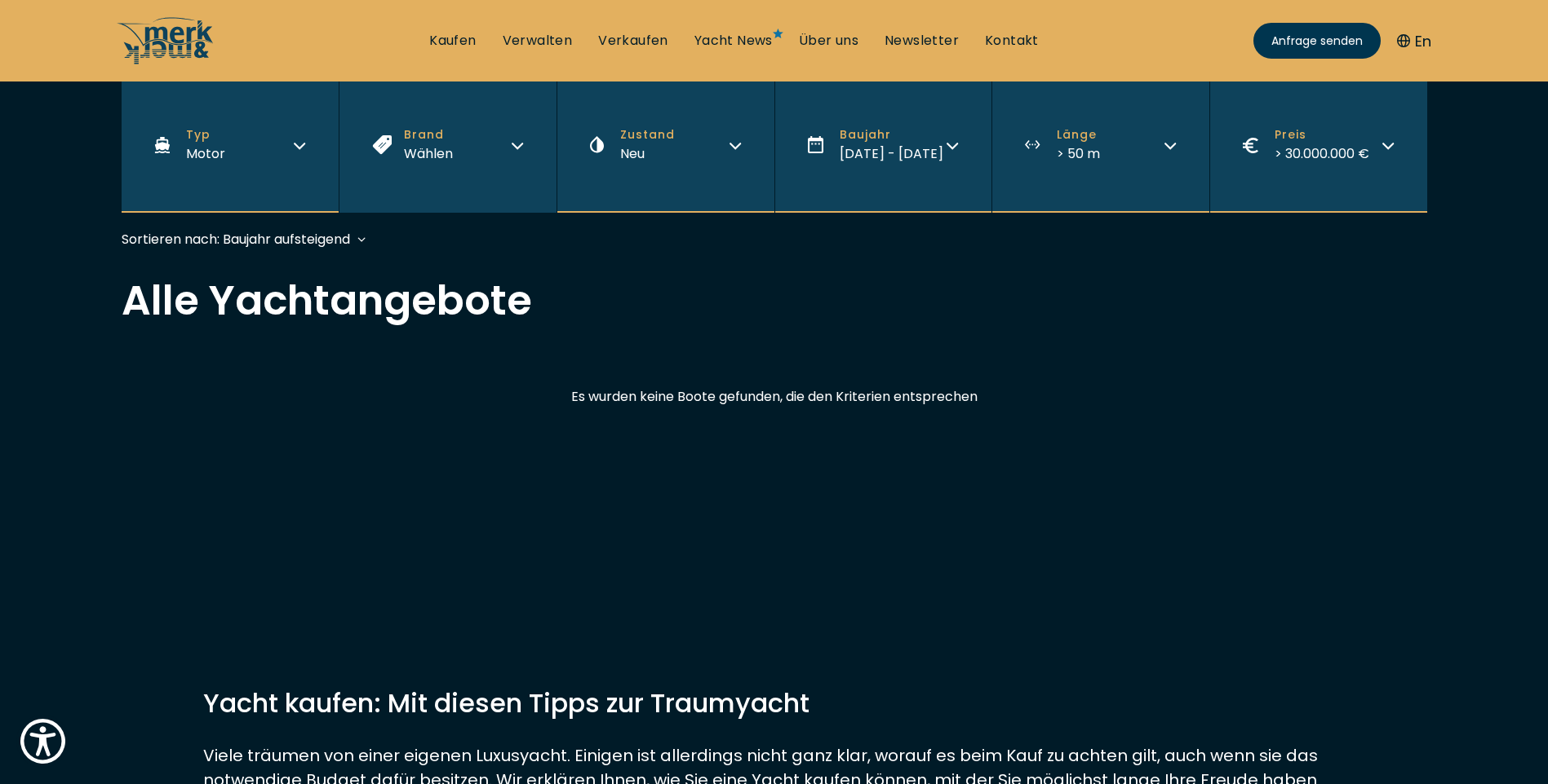
click at [801, 433] on div "Es wurden keine Boote gefunden, die den Kriterien entsprechen" at bounding box center [774, 412] width 1305 height 53
click at [792, 416] on div "Es wurden keine Boote gefunden, die den Kriterien entsprechen" at bounding box center [774, 412] width 1305 height 53
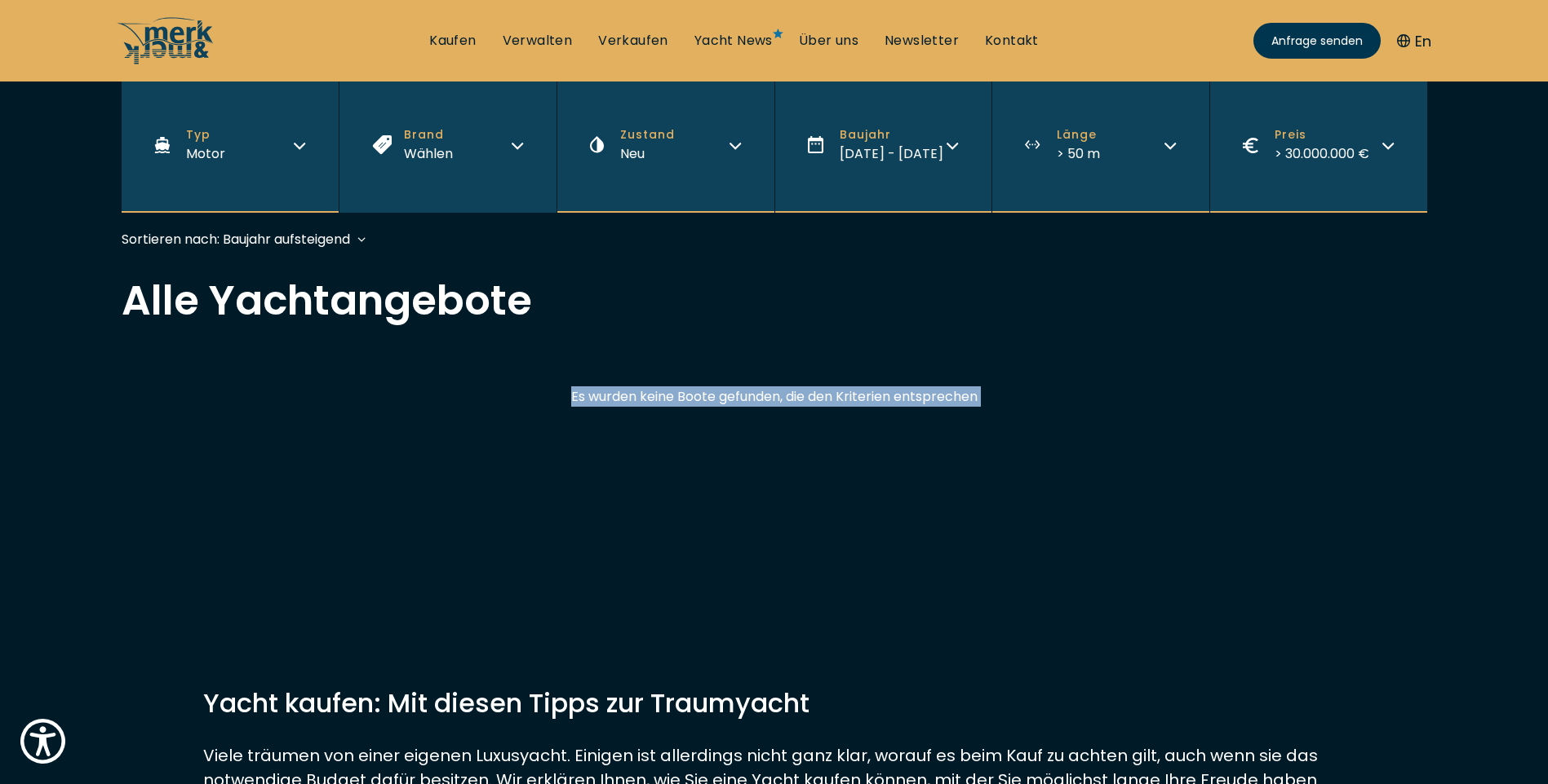
click at [792, 416] on div "Es wurden keine Boote gefunden, die den Kriterien entsprechen" at bounding box center [774, 412] width 1305 height 53
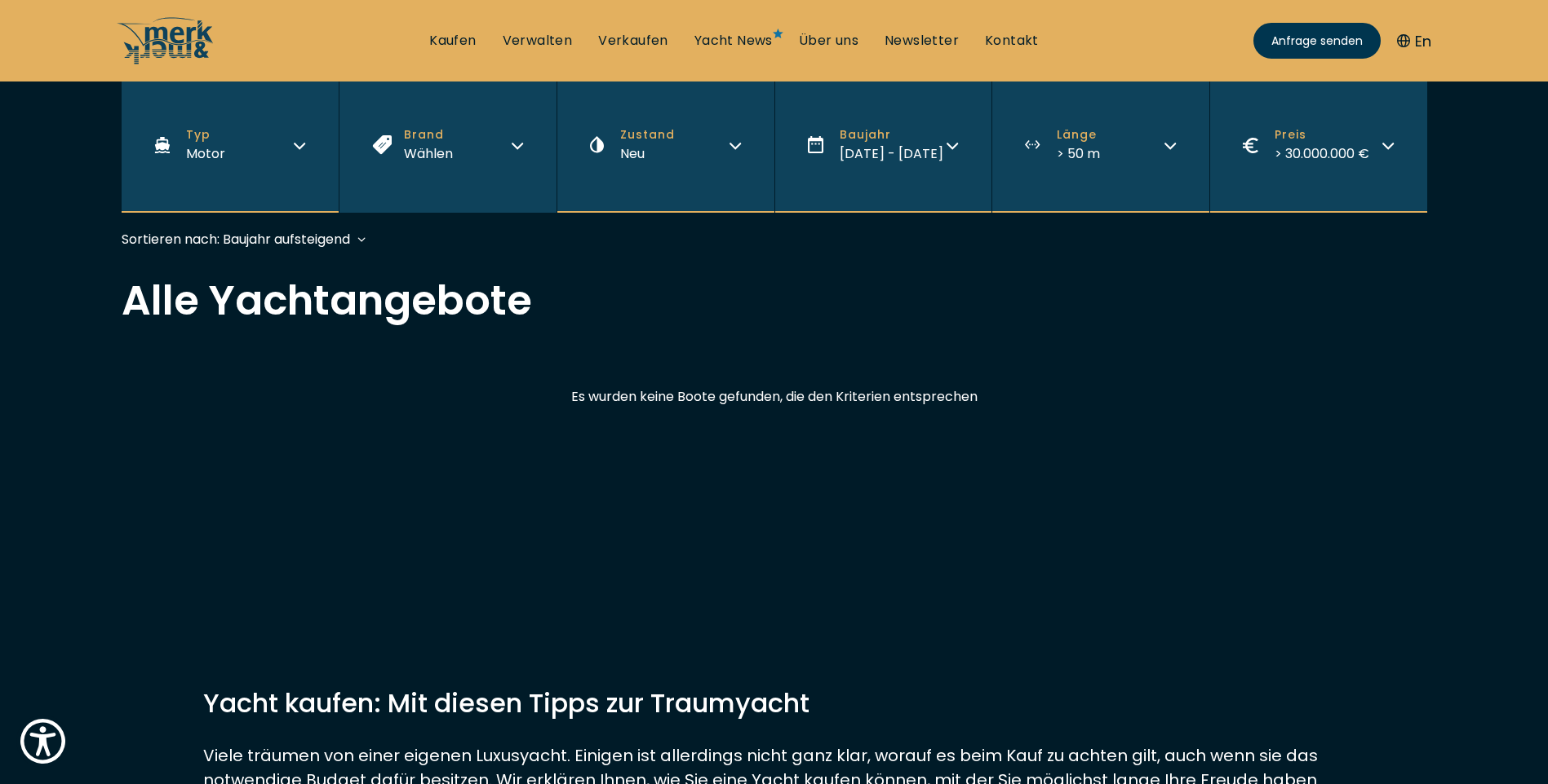
drag, startPoint x: 792, startPoint y: 416, endPoint x: 783, endPoint y: 453, distance: 38.1
